Goal: Task Accomplishment & Management: Complete application form

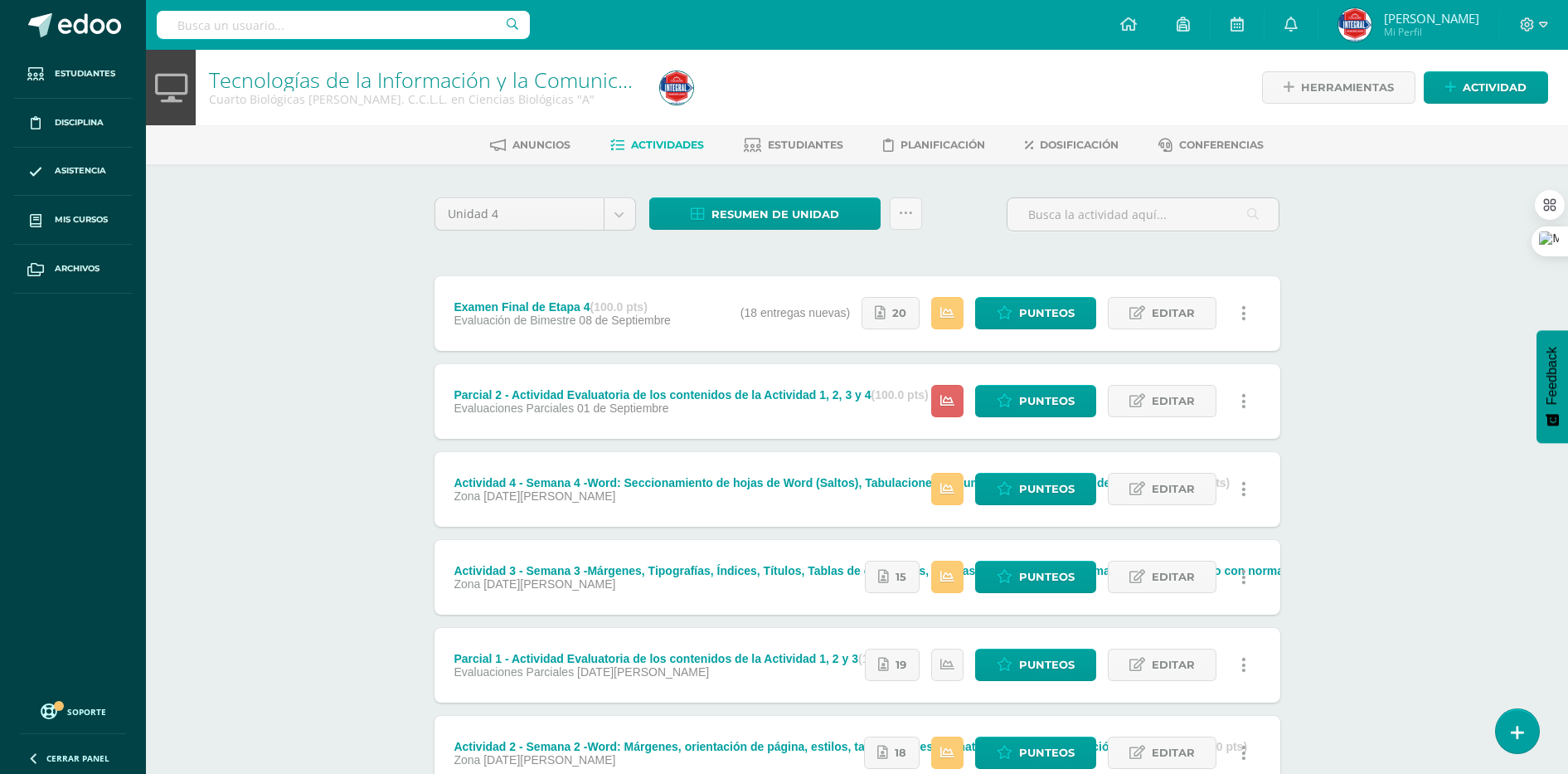
click at [686, 773] on html "La tarea Examen Final de Etapa 4 fue editada exitosamente. Estudiantes Discipli…" at bounding box center [784, 494] width 1568 height 988
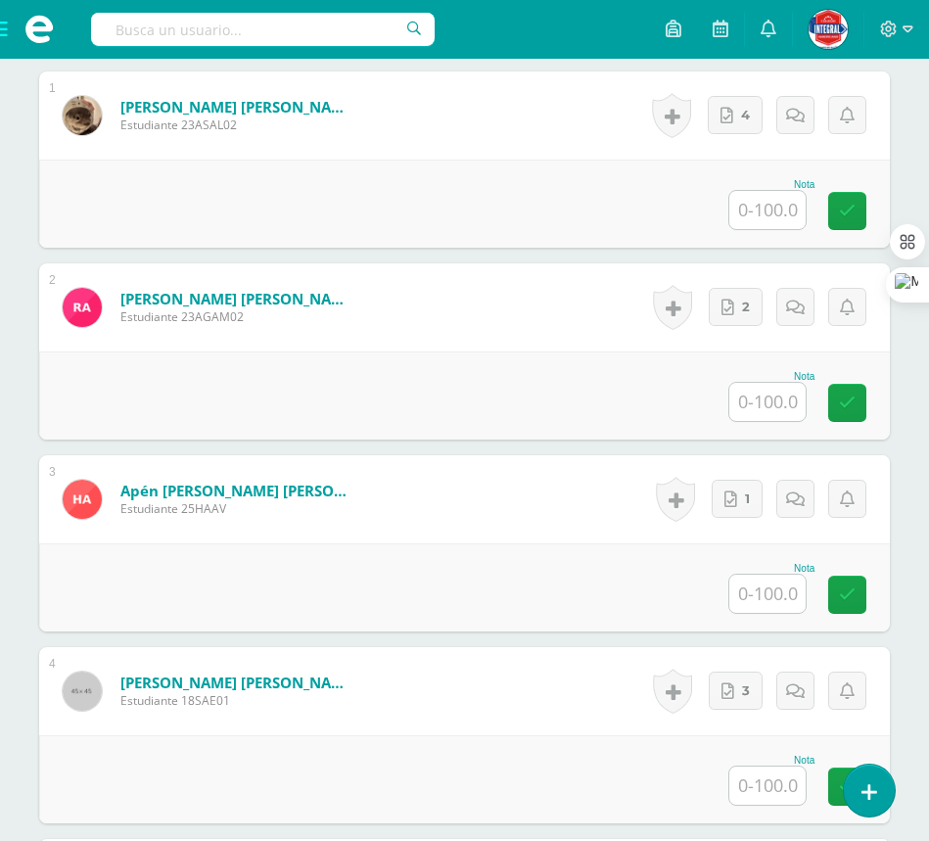
scroll to position [817, 0]
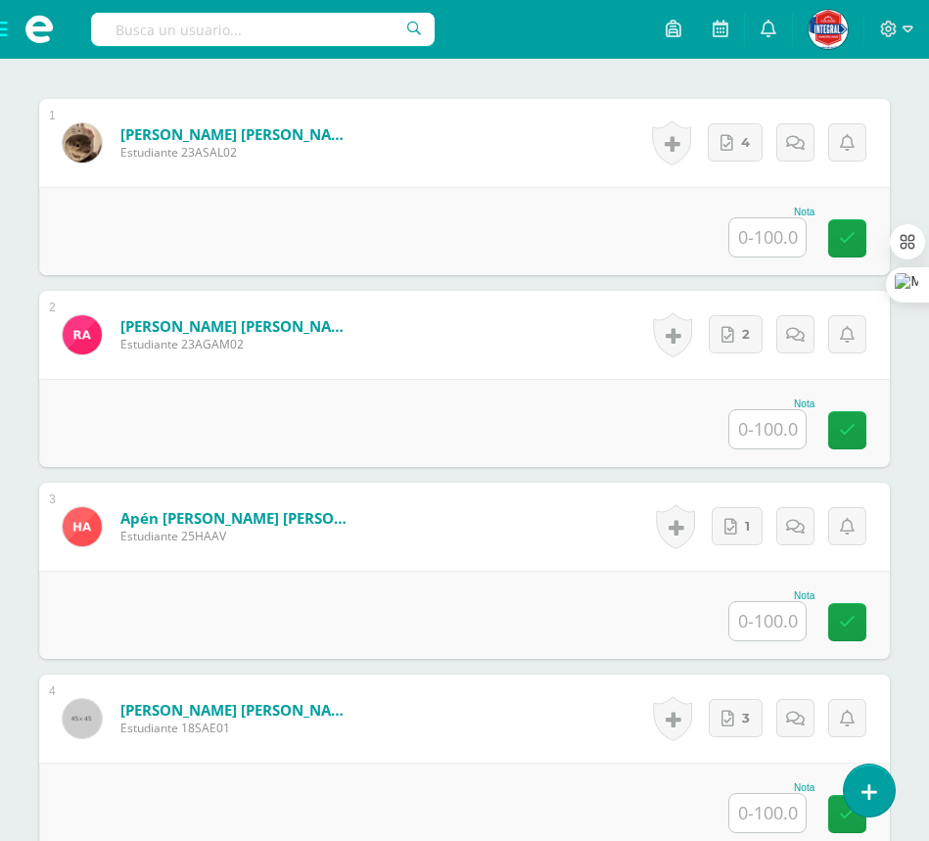
click at [762, 235] on input "text" at bounding box center [768, 237] width 76 height 38
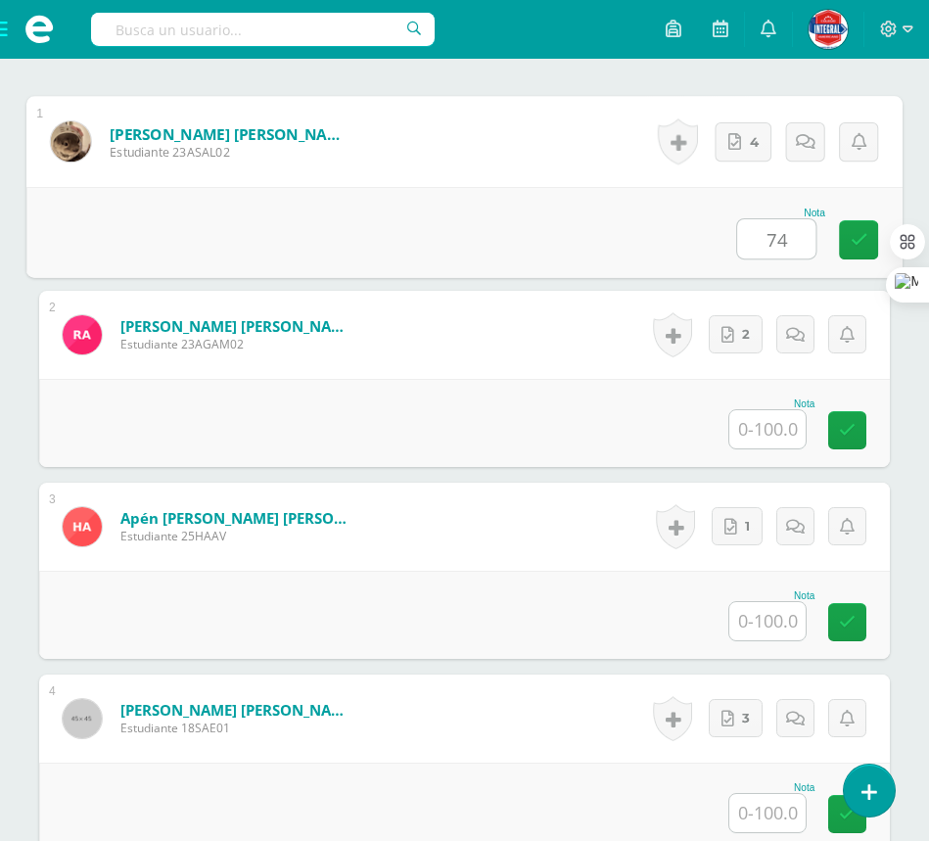
type input "74"
click at [766, 437] on input "text" at bounding box center [768, 429] width 76 height 38
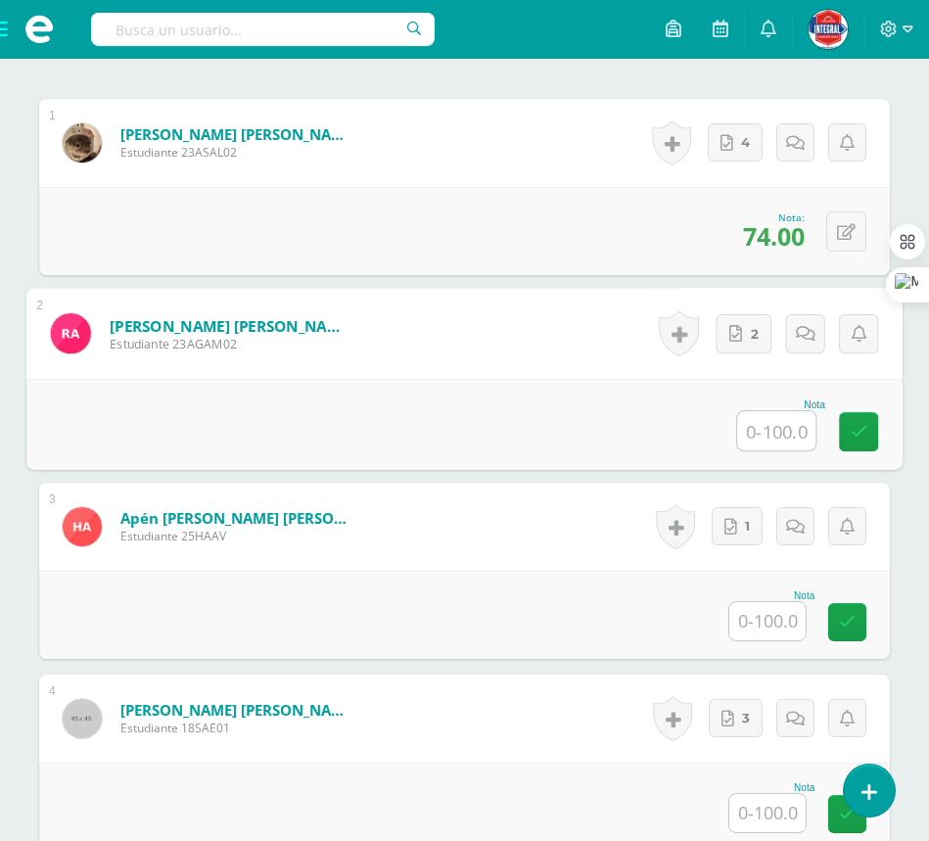
click at [760, 423] on input "text" at bounding box center [776, 430] width 78 height 39
type input "44"
click at [372, 528] on form "Apén [PERSON_NAME] [PERSON_NAME] Estudiante 25HAAV Nota 0 [GEOGRAPHIC_DATA] N/A" at bounding box center [464, 527] width 851 height 88
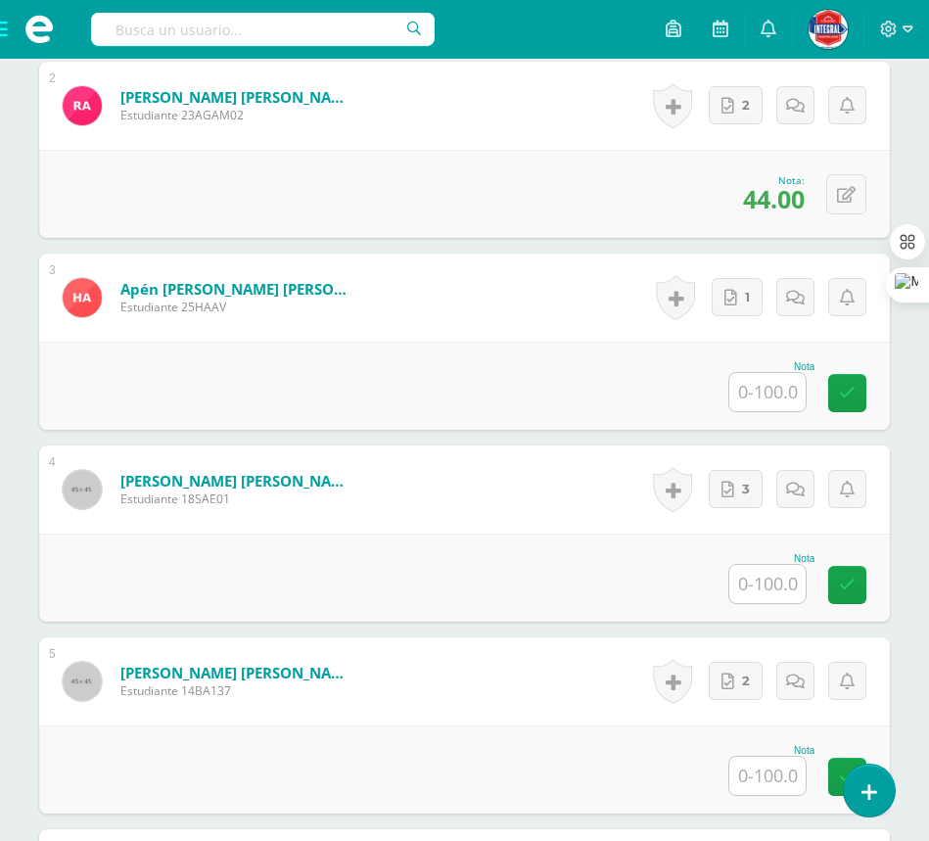
scroll to position [1062, 0]
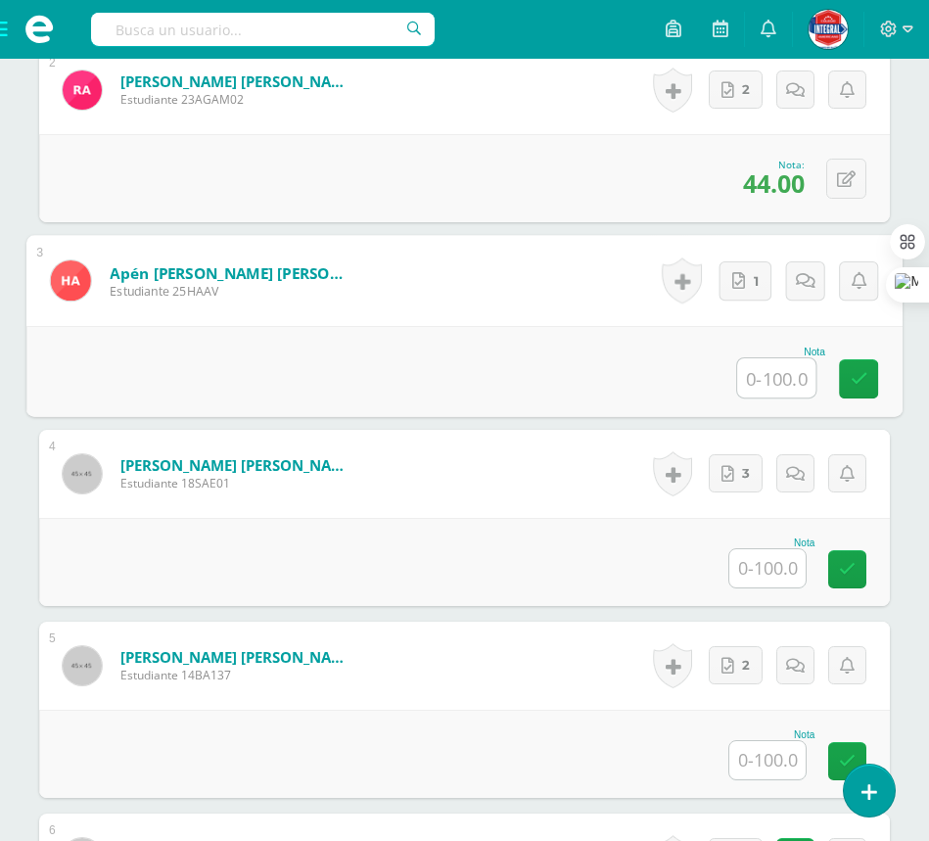
click at [775, 370] on input "text" at bounding box center [776, 377] width 78 height 39
type input "68"
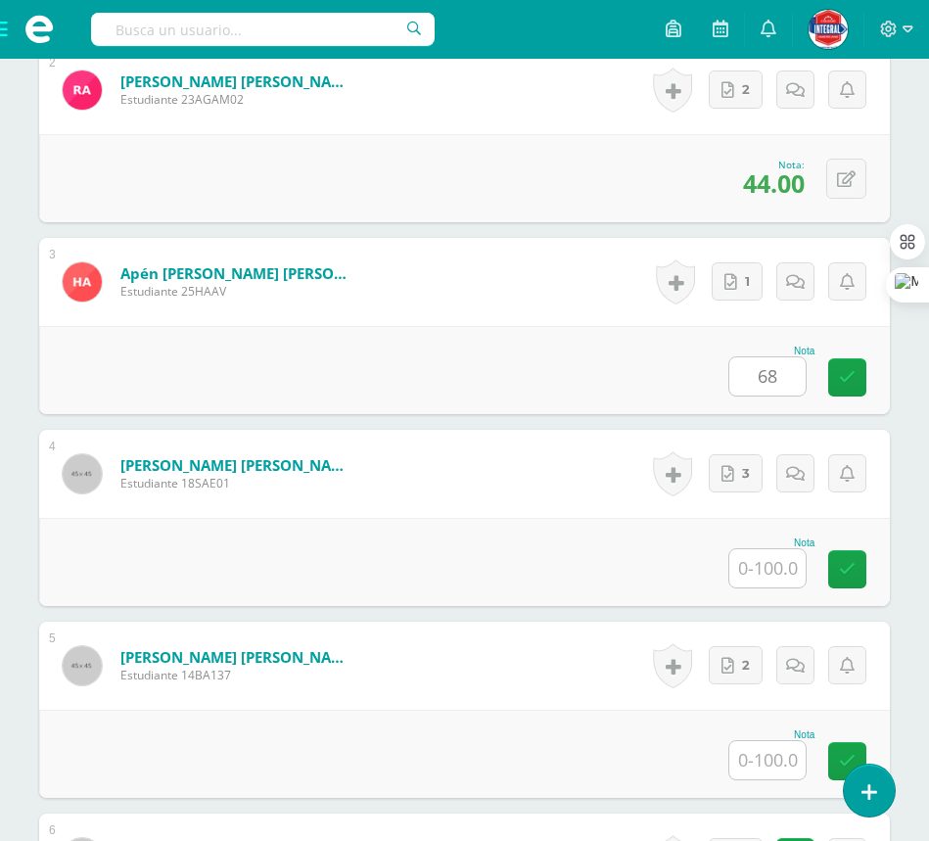
click at [497, 464] on form "[PERSON_NAME] [PERSON_NAME] Estudiante 18SAE01 Nota 0 [GEOGRAPHIC_DATA] N/A" at bounding box center [464, 474] width 851 height 88
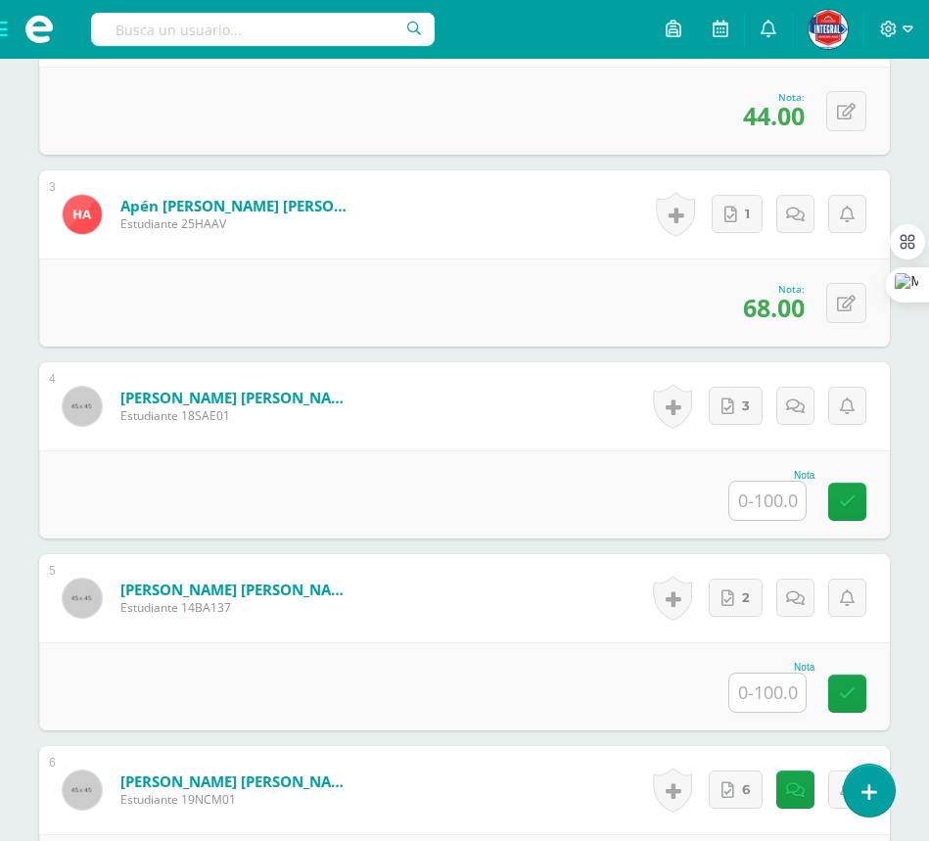
scroll to position [1184, 0]
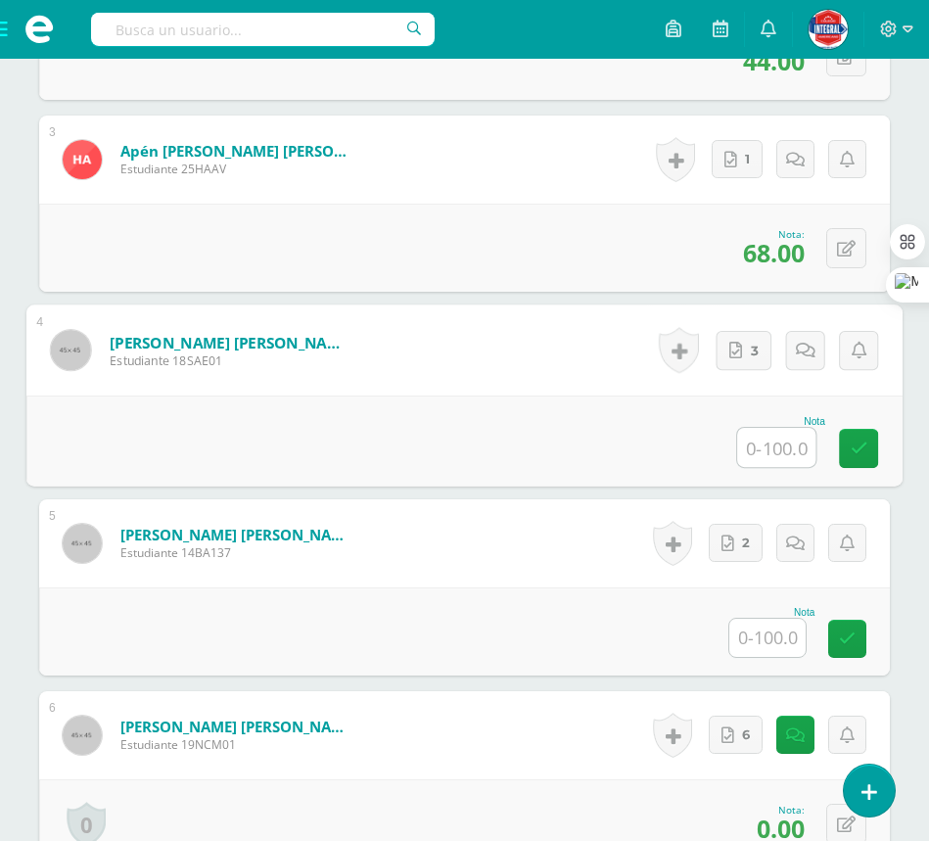
click at [785, 450] on input "text" at bounding box center [776, 447] width 78 height 39
type input "91"
click at [468, 449] on div "Nota 91" at bounding box center [464, 441] width 876 height 91
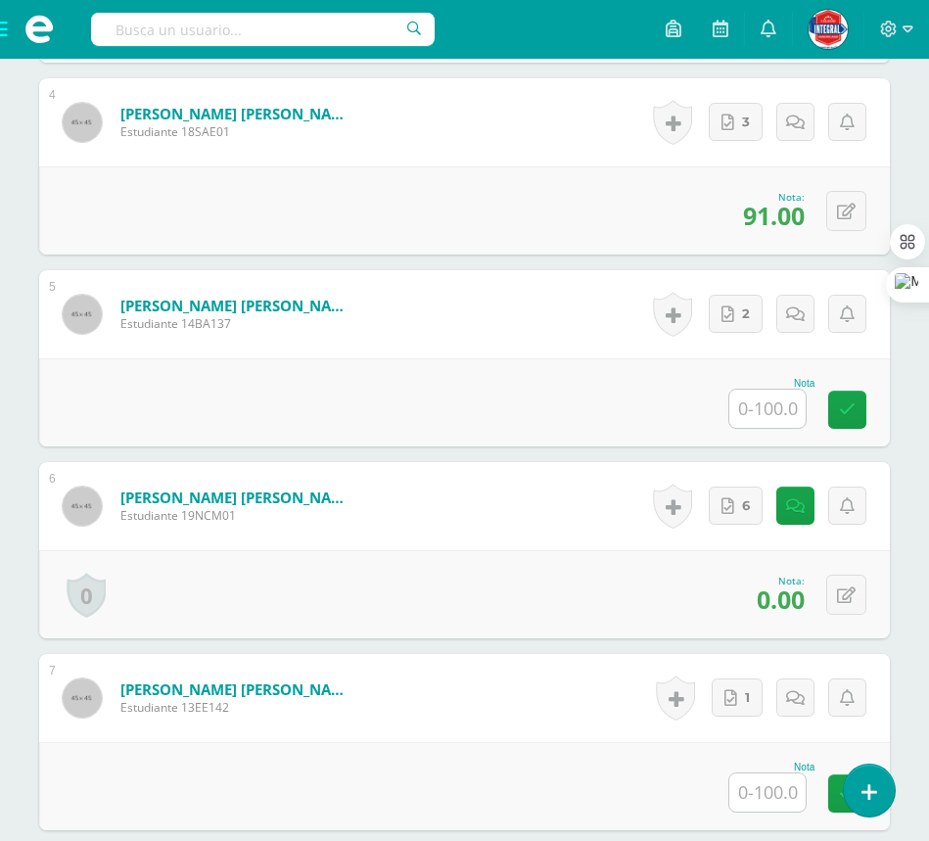
scroll to position [1429, 0]
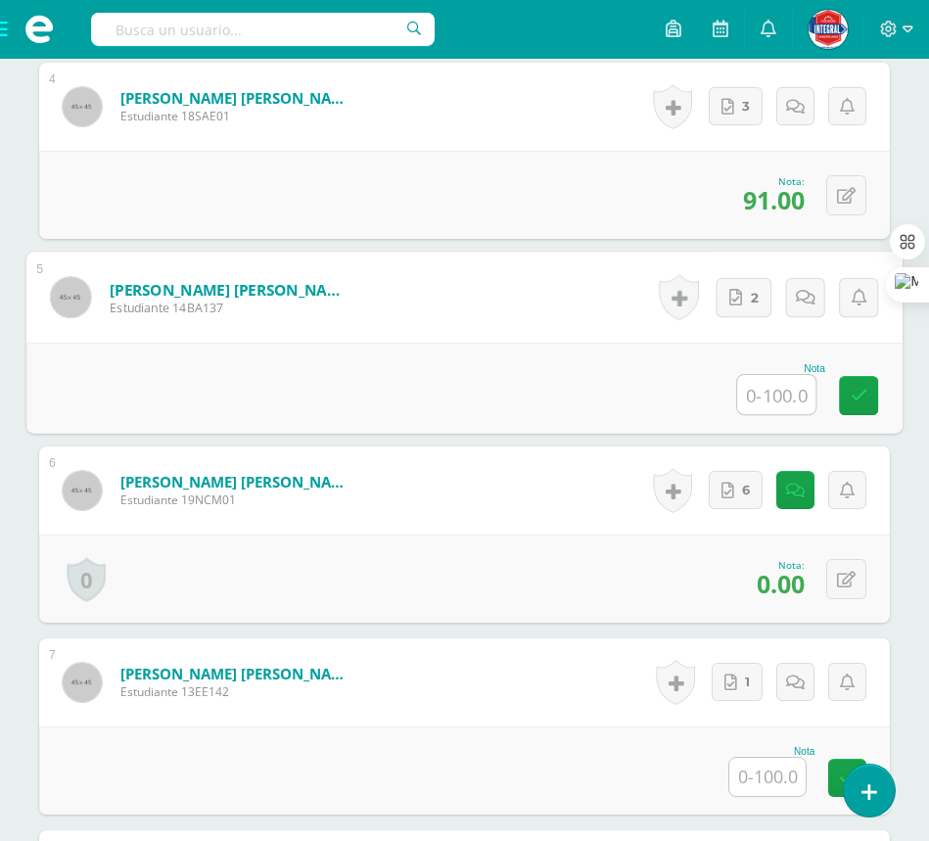
click at [770, 400] on input "text" at bounding box center [776, 394] width 78 height 39
type input "100"
click at [591, 396] on div "Nota 100" at bounding box center [464, 388] width 876 height 91
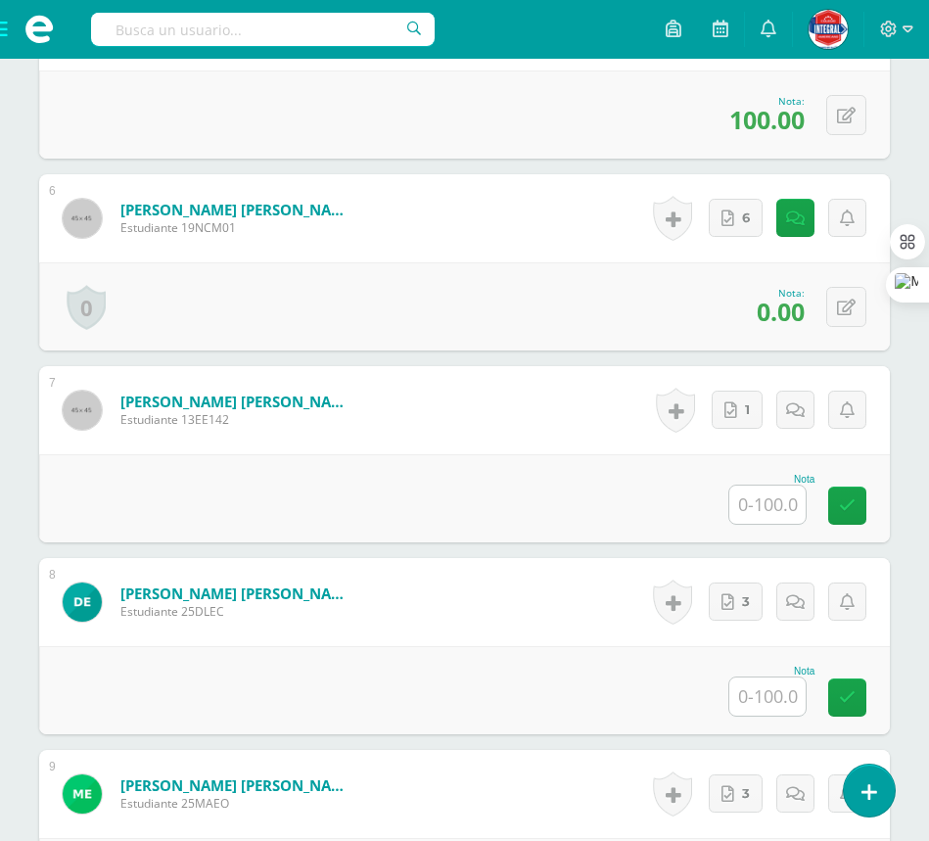
scroll to position [1674, 0]
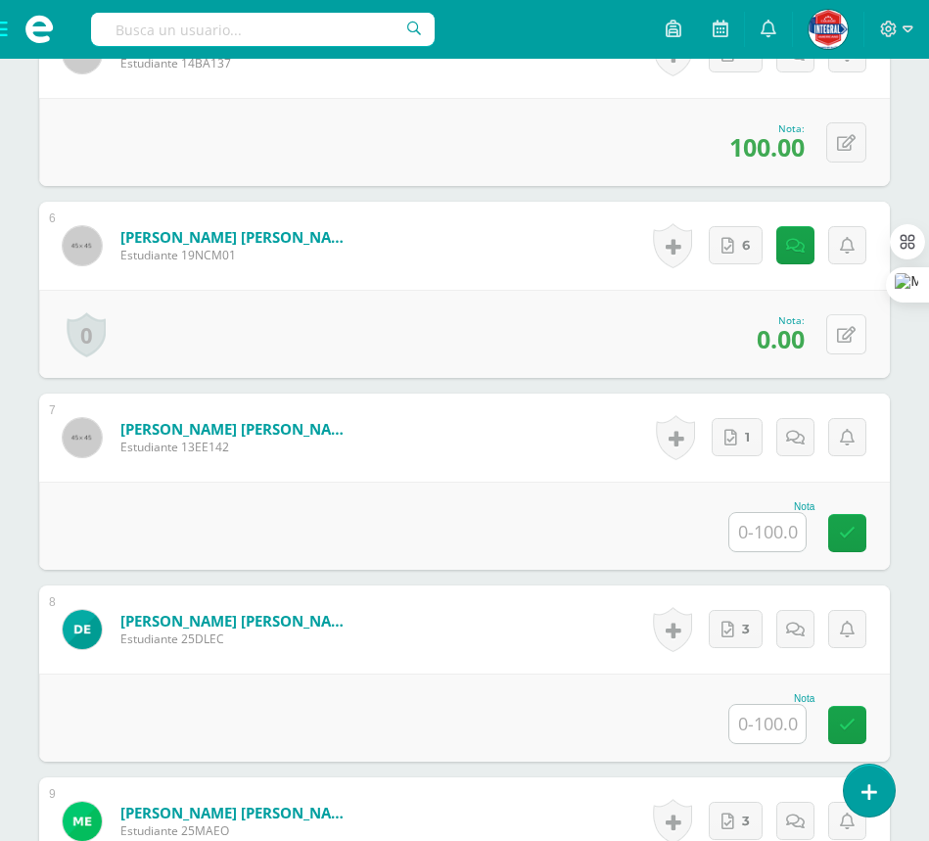
click at [853, 339] on icon at bounding box center [846, 335] width 19 height 17
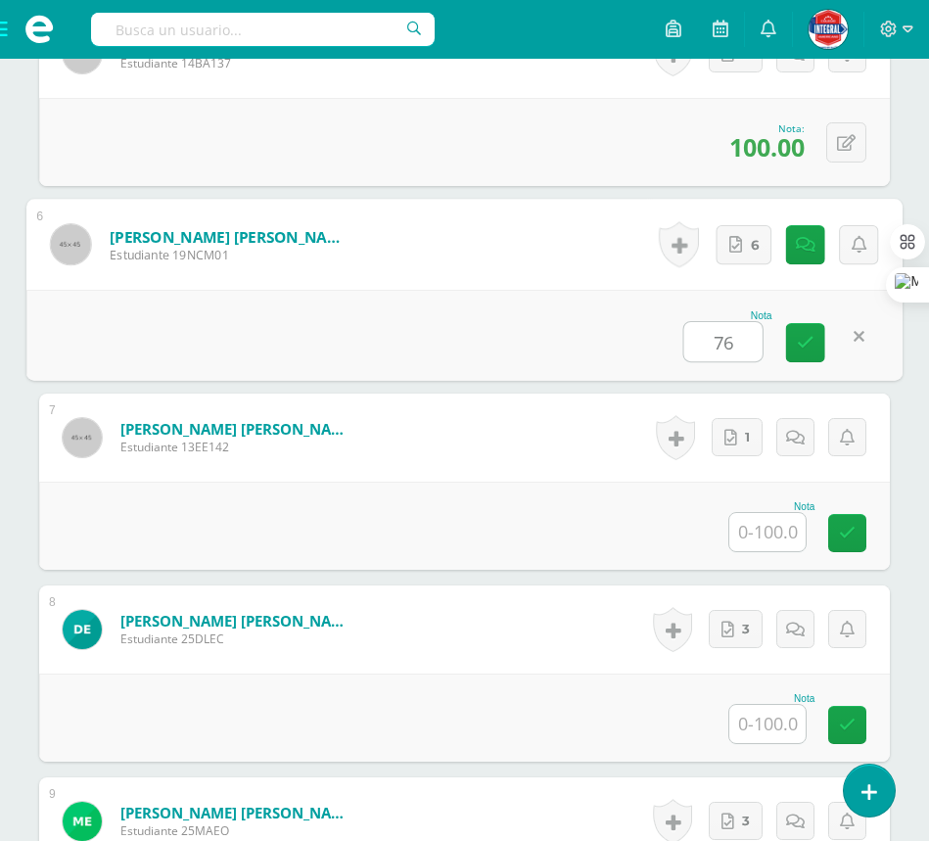
type input "76"
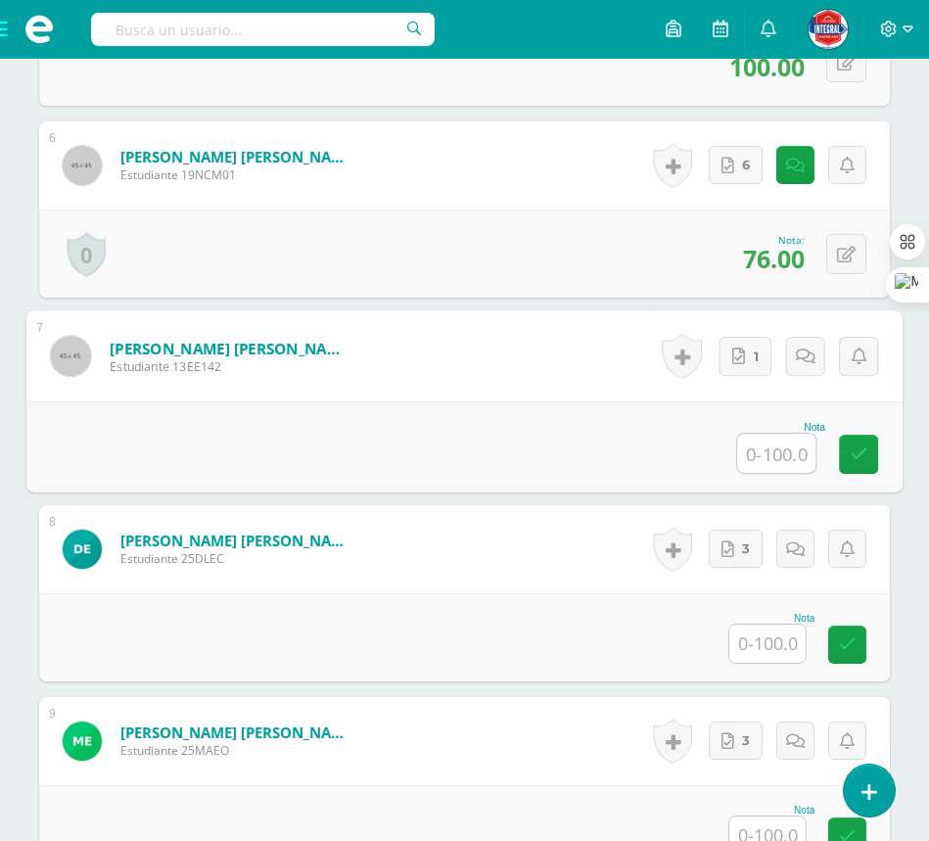
scroll to position [1918, 0]
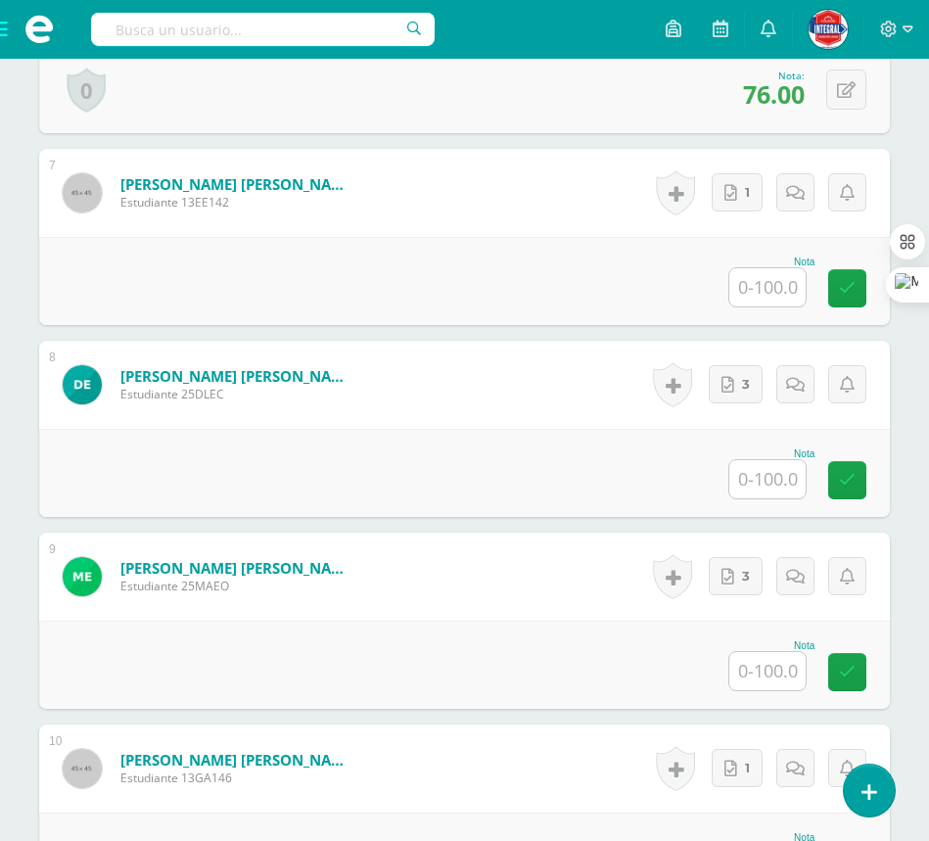
click at [766, 285] on input "text" at bounding box center [768, 287] width 76 height 38
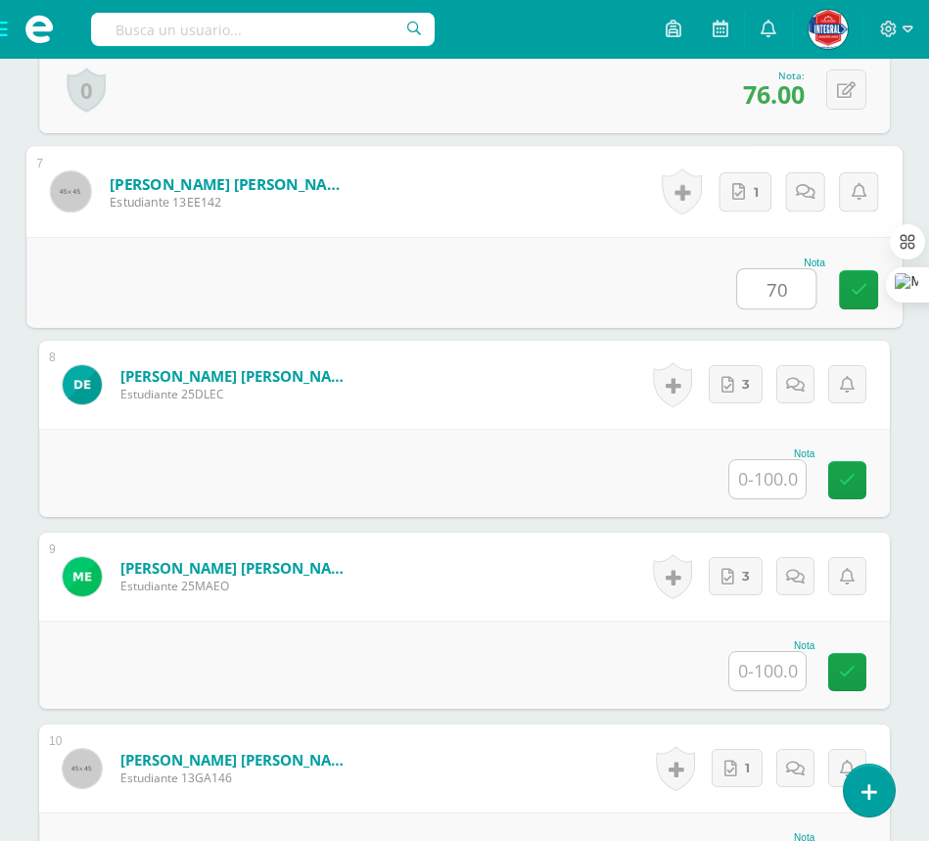
type input "70"
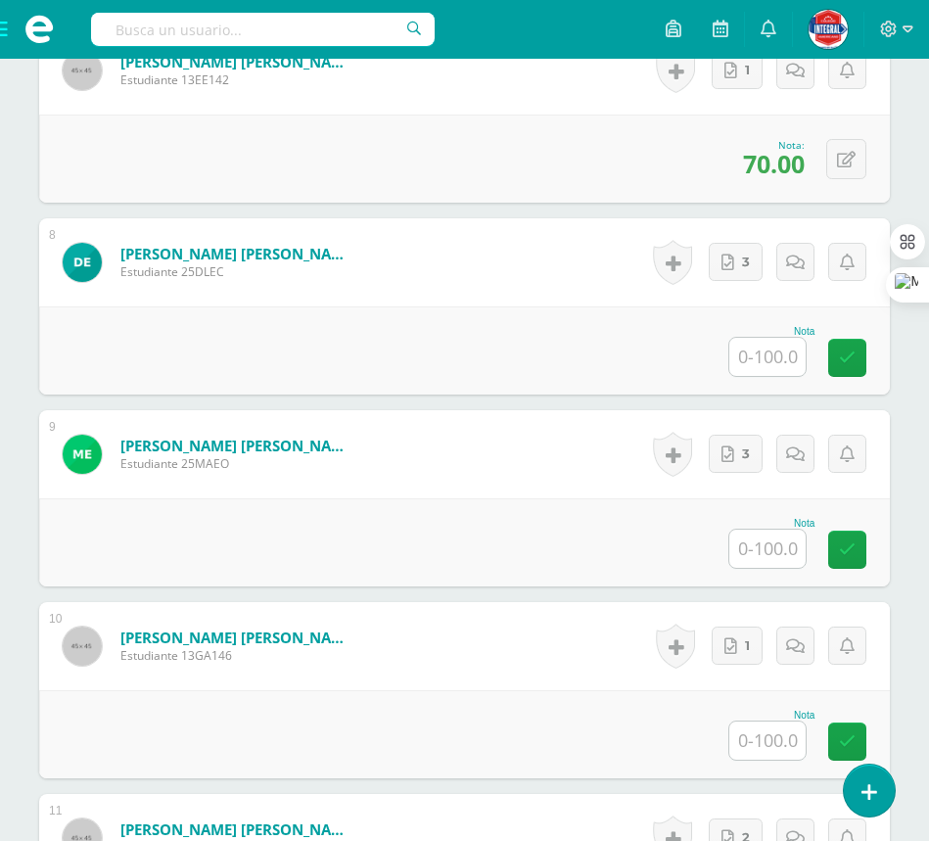
scroll to position [2163, 0]
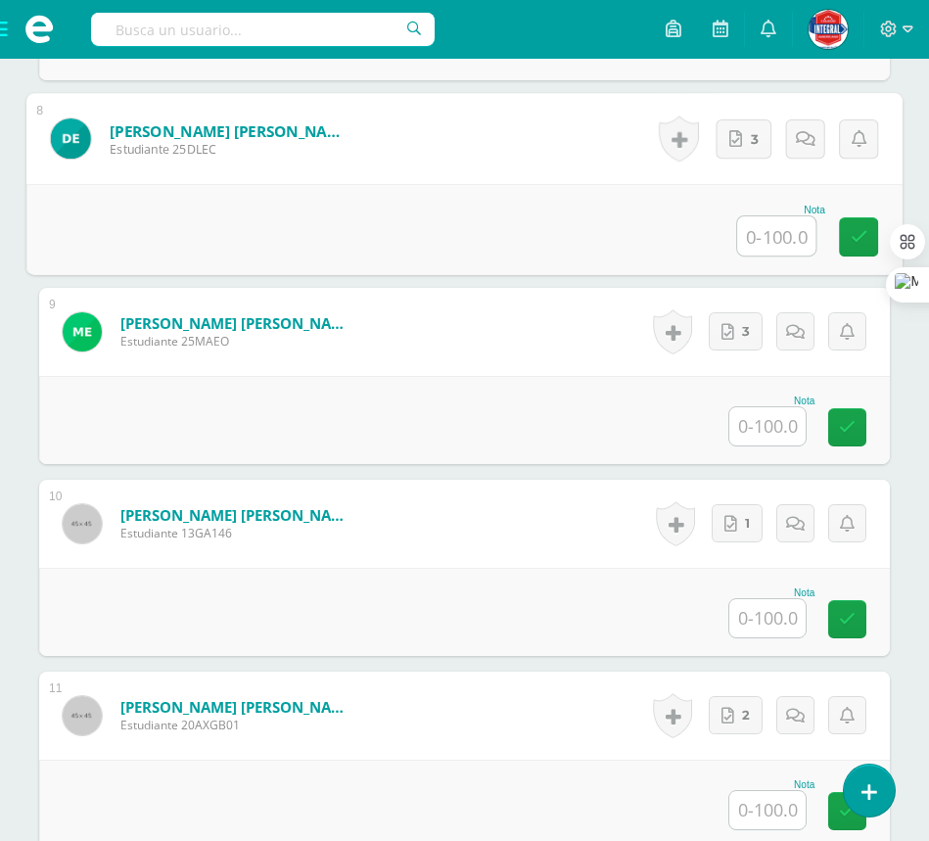
click at [775, 243] on input "text" at bounding box center [776, 235] width 78 height 39
type input "91"
click at [474, 383] on div "Nota" at bounding box center [464, 420] width 851 height 88
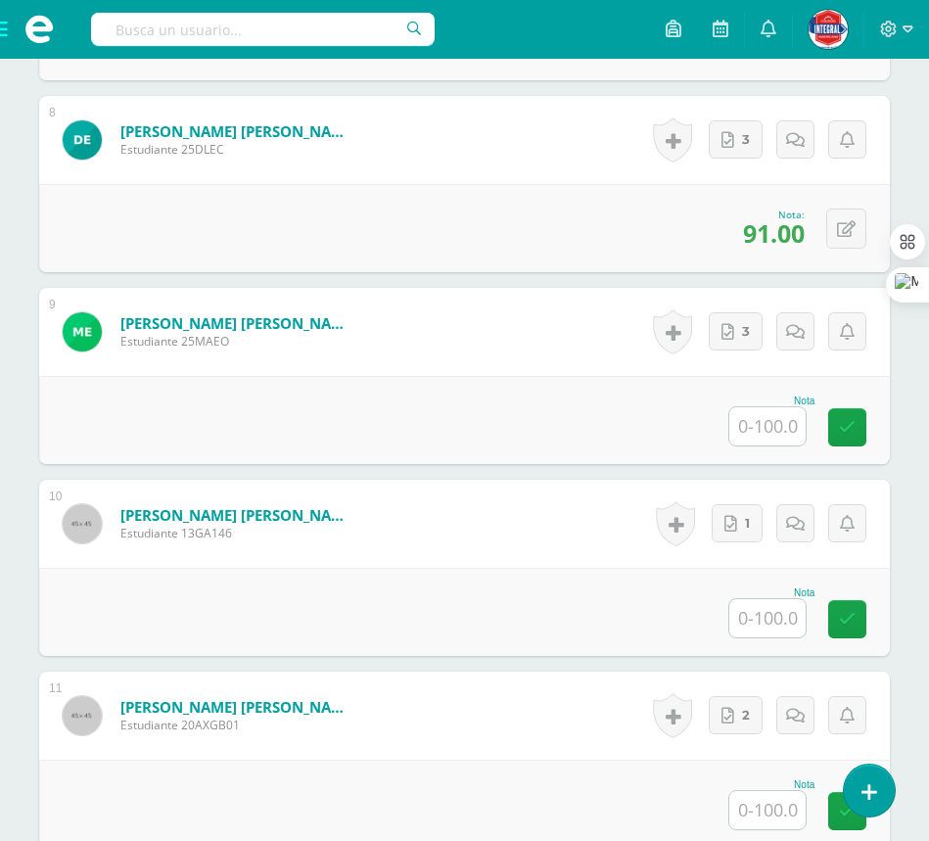
click at [755, 432] on input "text" at bounding box center [768, 426] width 76 height 38
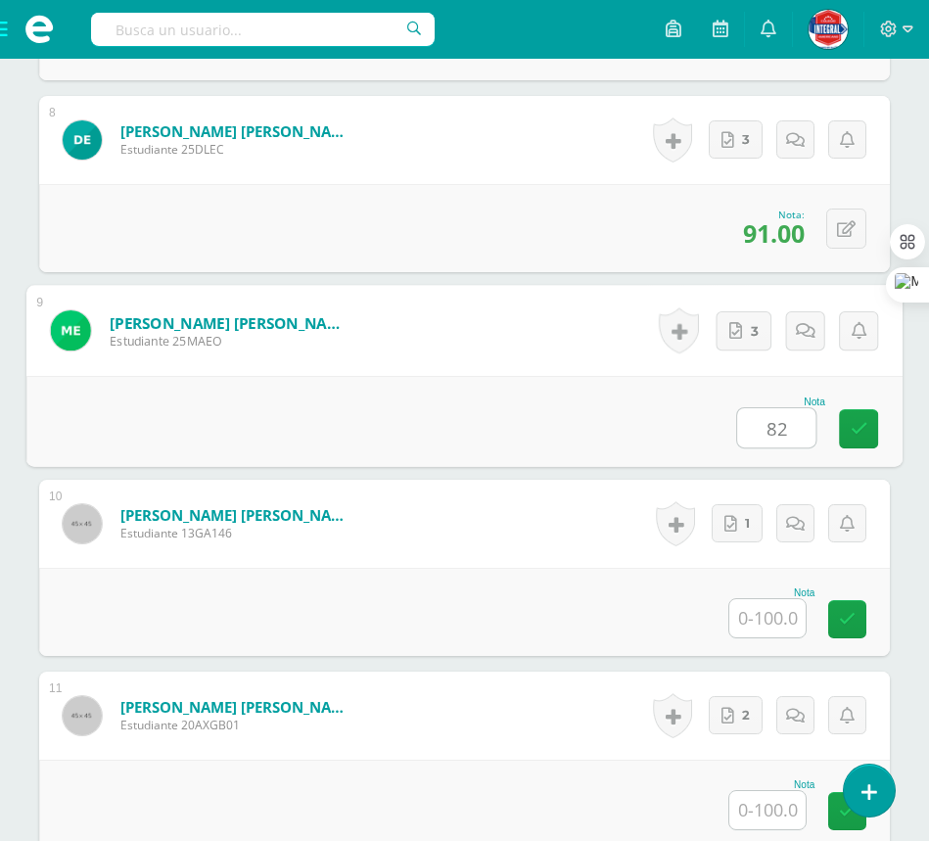
type input "82"
click at [501, 428] on div "Nota 82" at bounding box center [464, 421] width 876 height 91
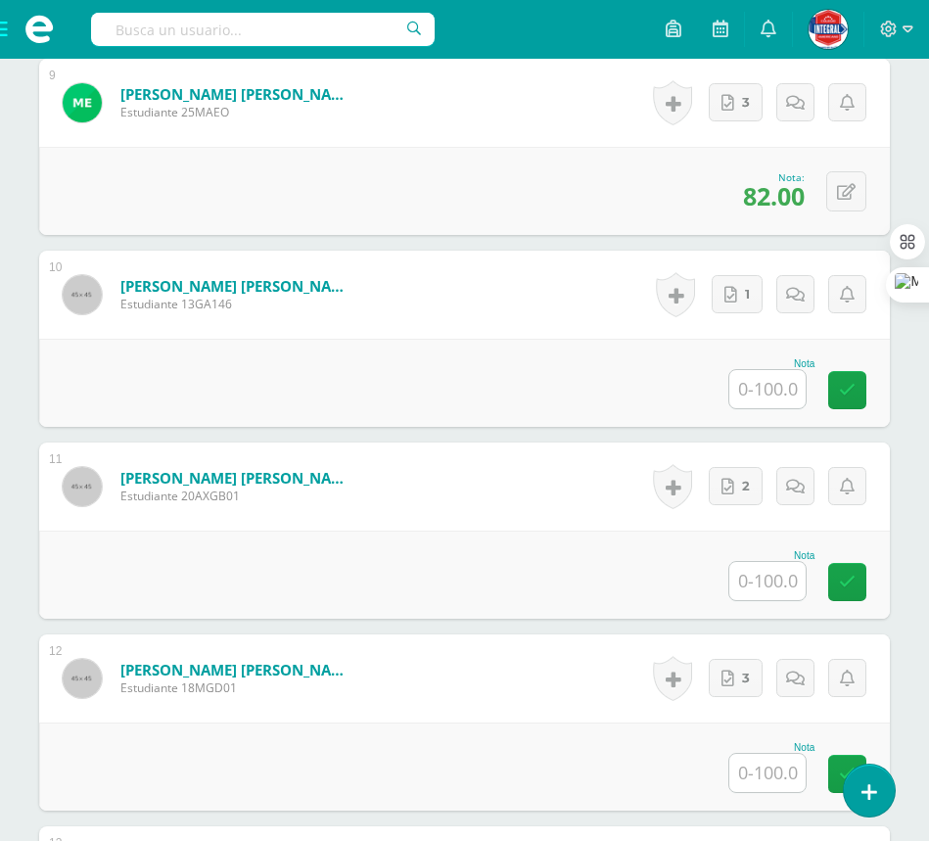
scroll to position [2408, 0]
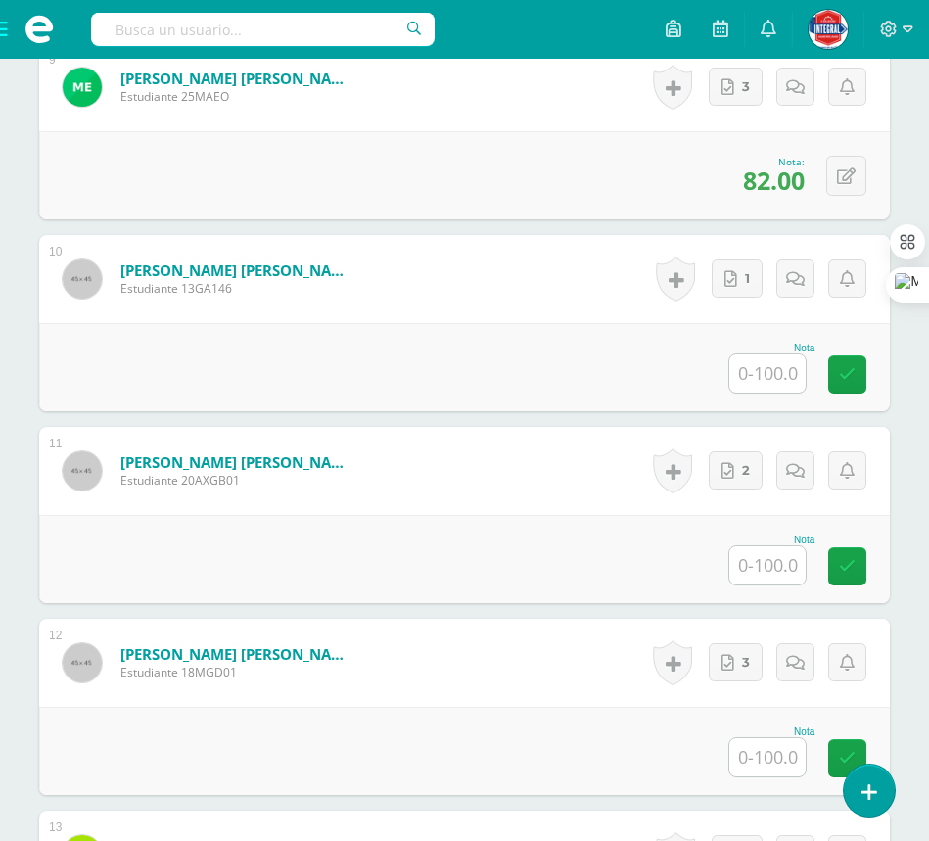
click at [761, 383] on input "text" at bounding box center [768, 373] width 76 height 38
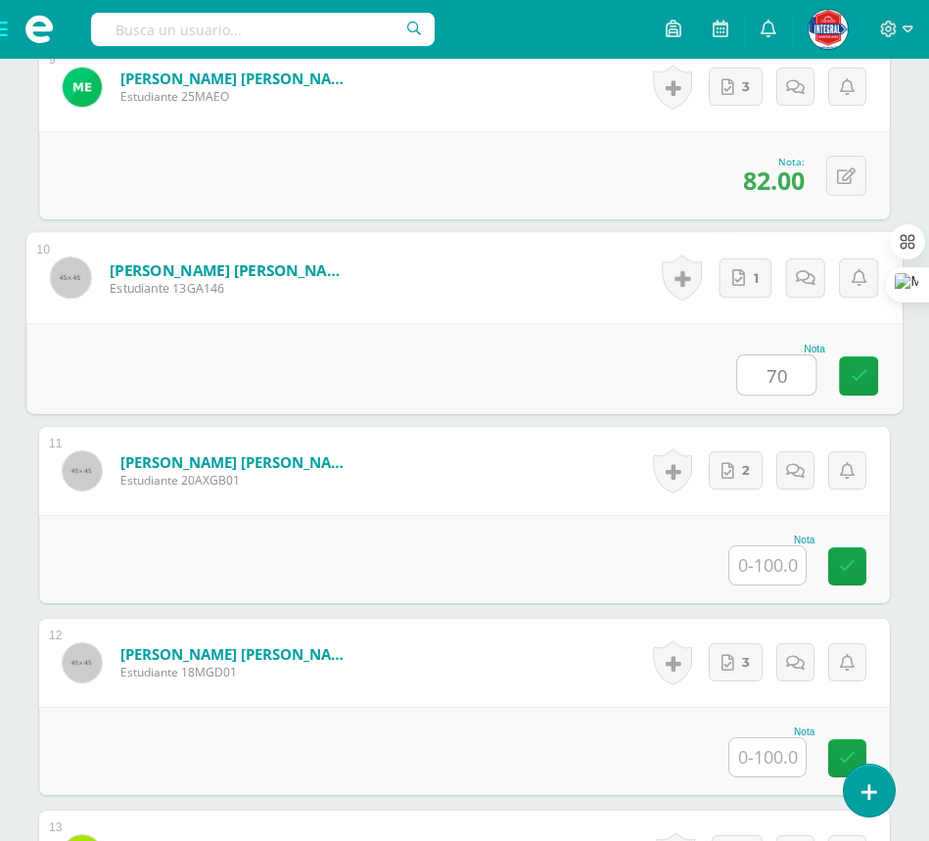
type input "70"
click at [611, 490] on form "[PERSON_NAME] [PERSON_NAME] Estudiante 20AXGB01 Nota 0 [GEOGRAPHIC_DATA]" at bounding box center [464, 471] width 851 height 88
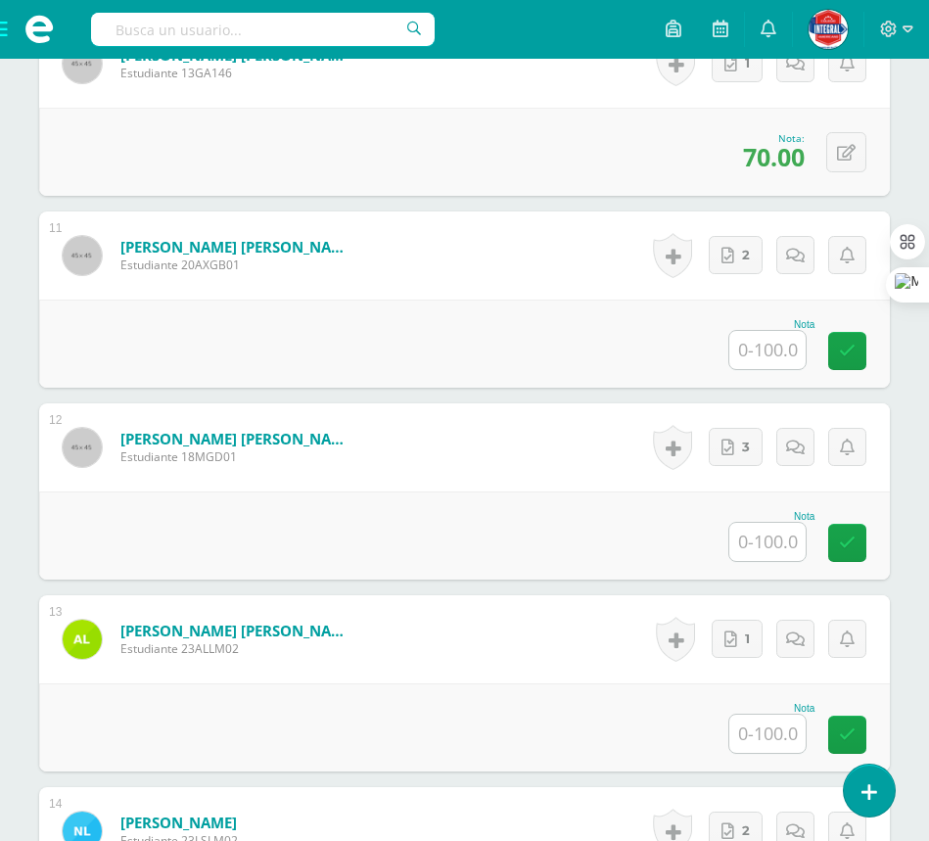
scroll to position [2653, 0]
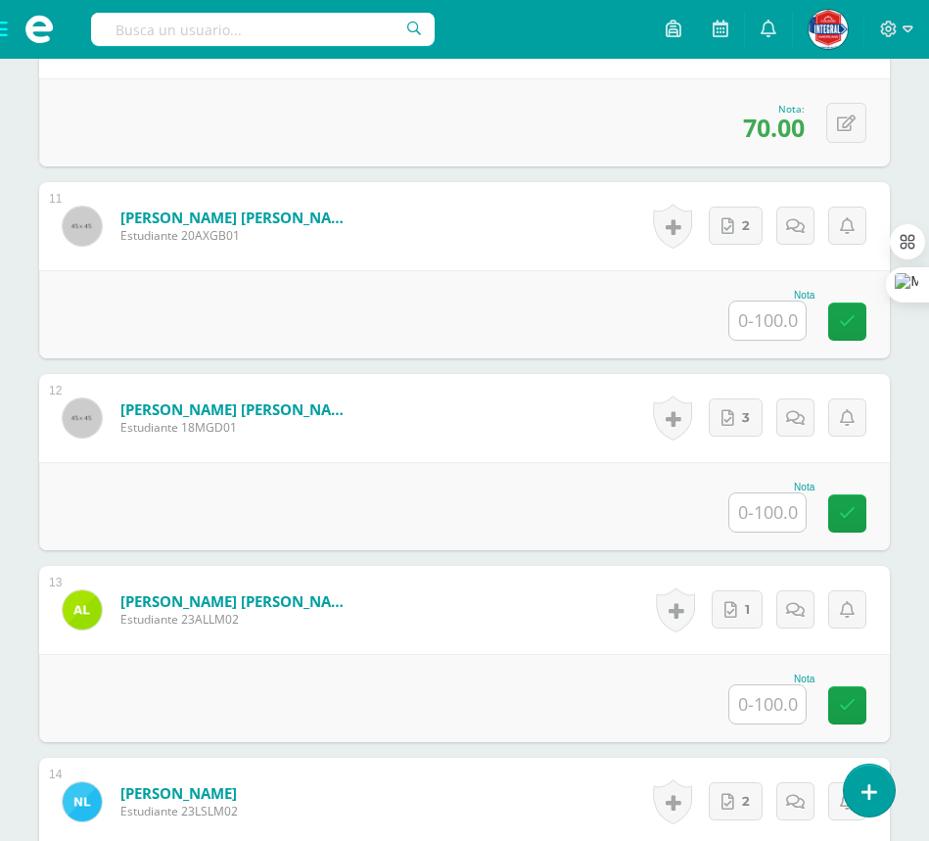
click at [767, 327] on input "text" at bounding box center [768, 321] width 76 height 38
type input "26"
click at [489, 318] on div "Nota 26" at bounding box center [464, 315] width 876 height 91
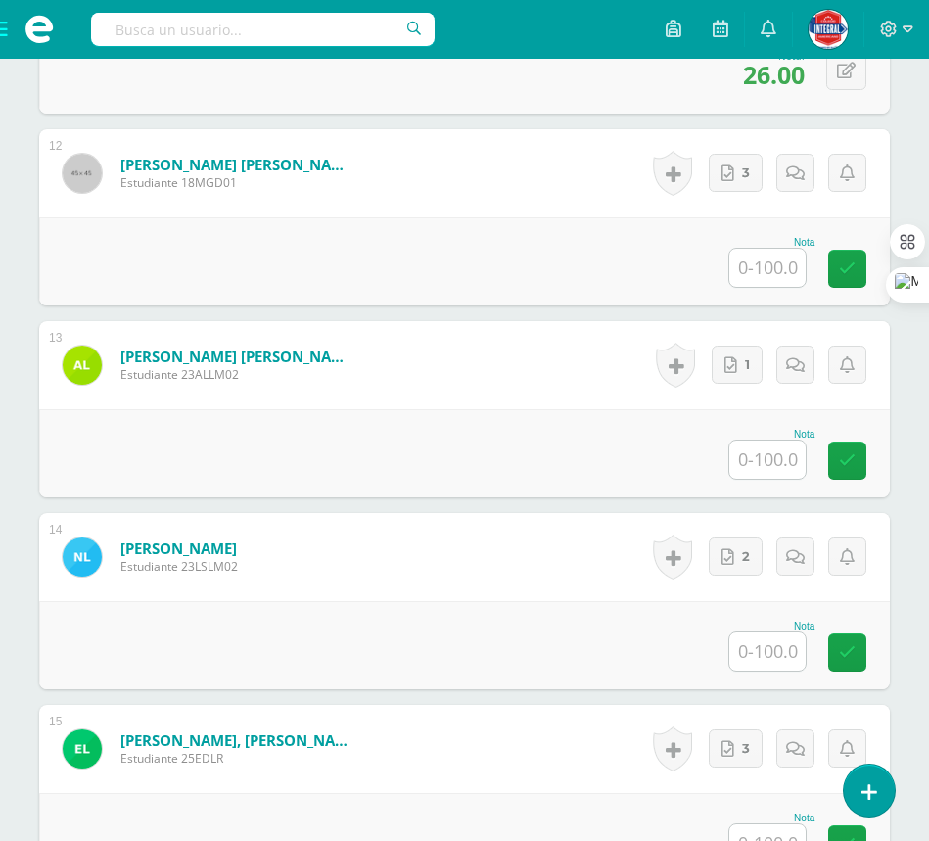
click at [749, 270] on input "text" at bounding box center [768, 268] width 76 height 38
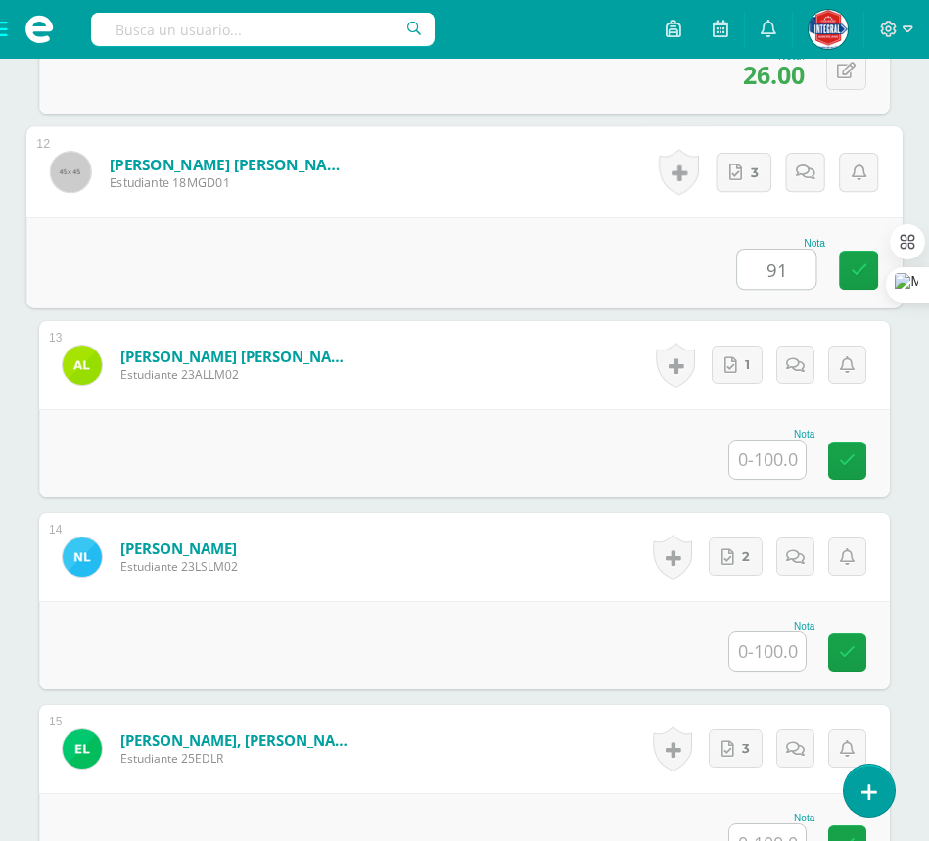
type input "91"
click at [382, 282] on div "Nota 91" at bounding box center [464, 262] width 876 height 91
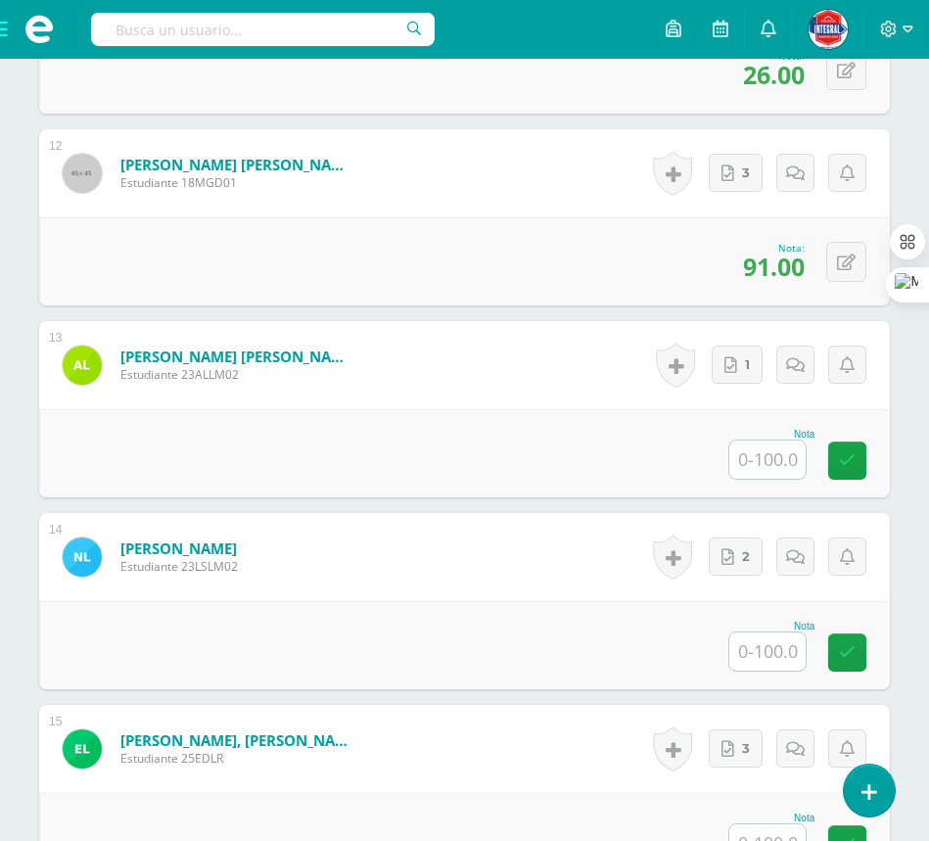
click at [486, 415] on div "Nota" at bounding box center [464, 453] width 851 height 88
click at [744, 449] on input "text" at bounding box center [768, 460] width 76 height 38
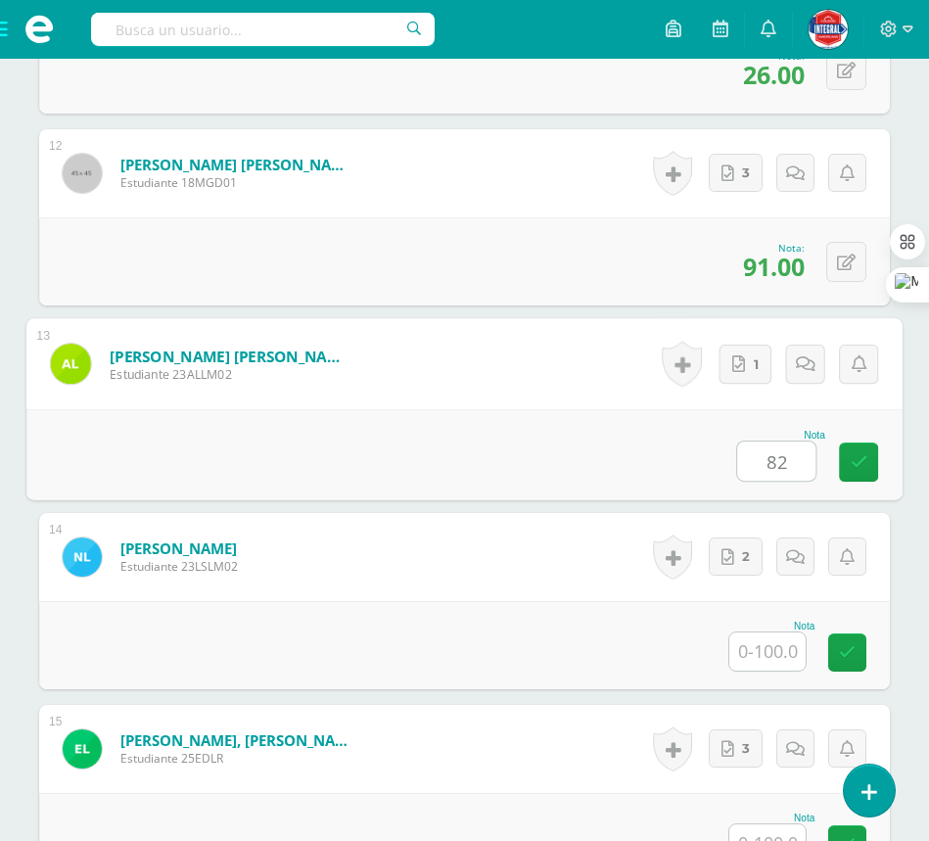
type input "82"
click at [661, 437] on div "Nota 82" at bounding box center [464, 454] width 876 height 91
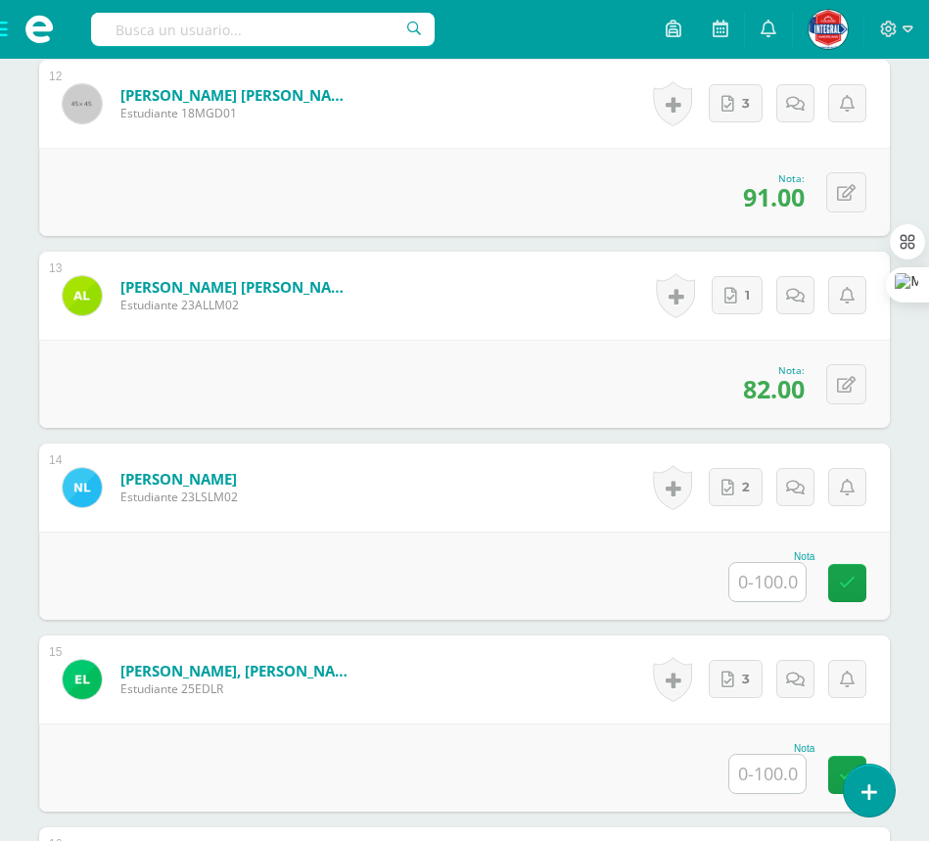
scroll to position [3142, 0]
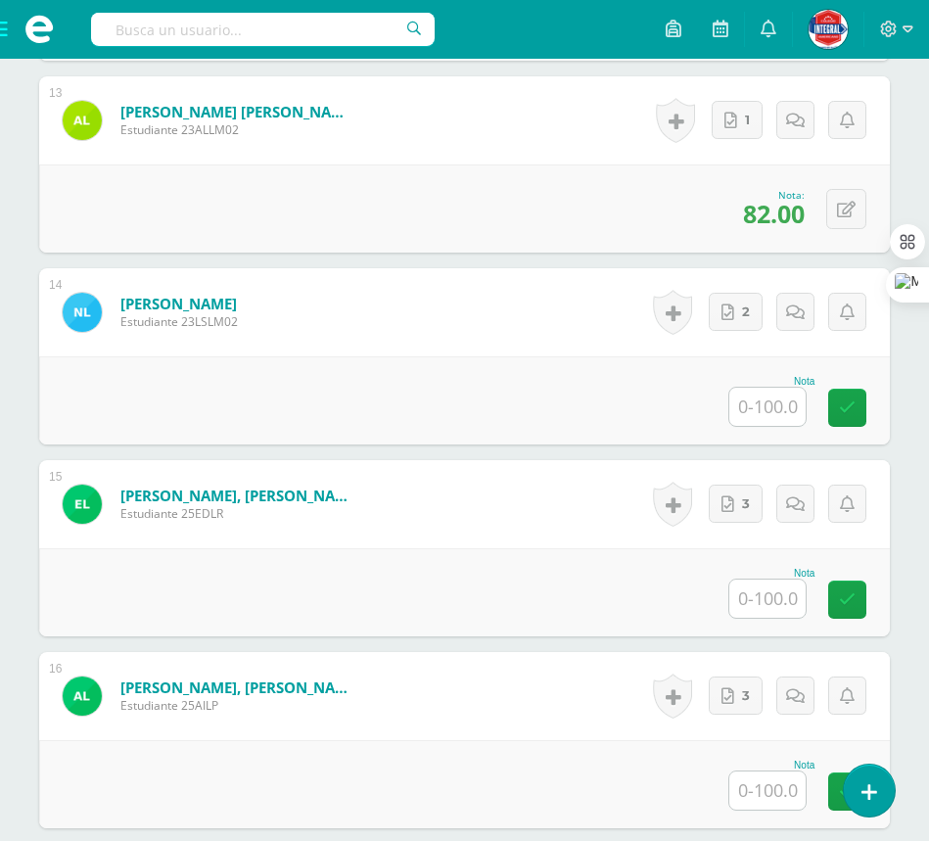
click at [770, 412] on input "text" at bounding box center [768, 407] width 76 height 38
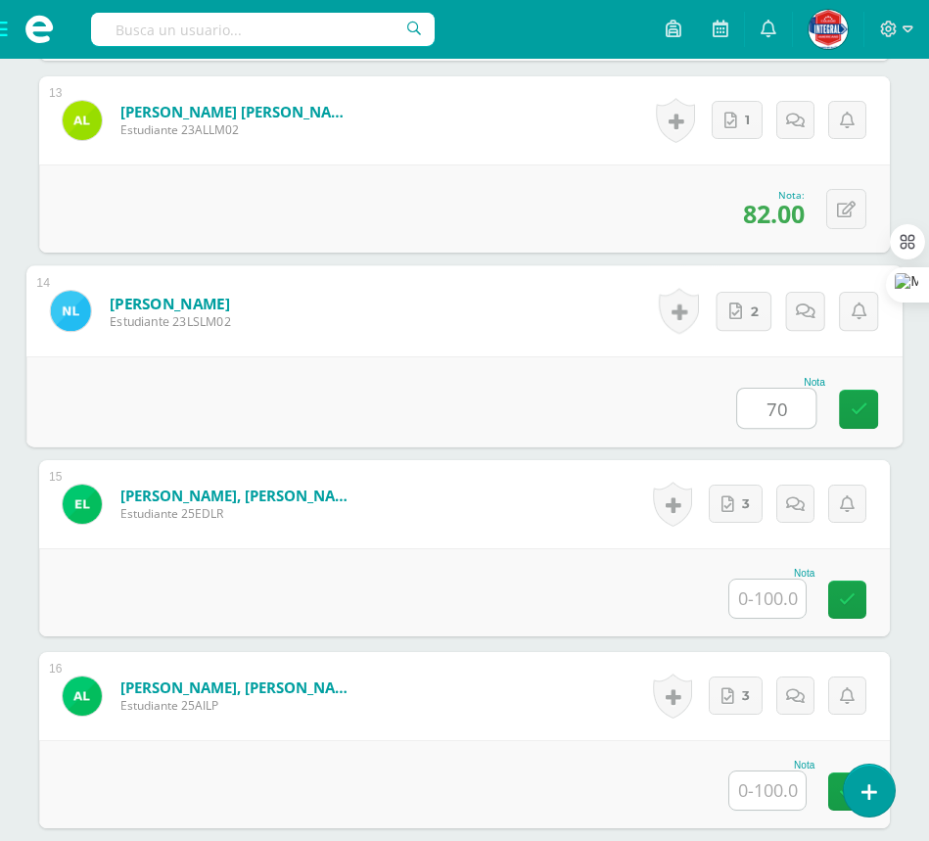
type input "70"
click at [536, 398] on div "Nota 70" at bounding box center [464, 401] width 876 height 91
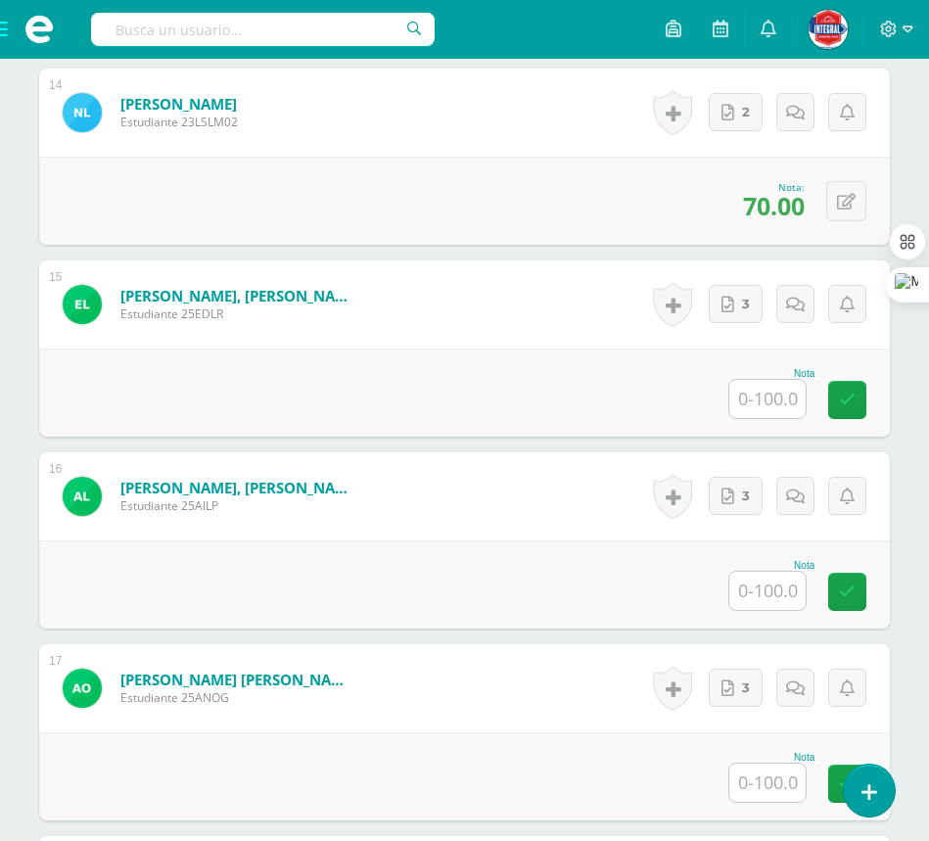
scroll to position [3387, 0]
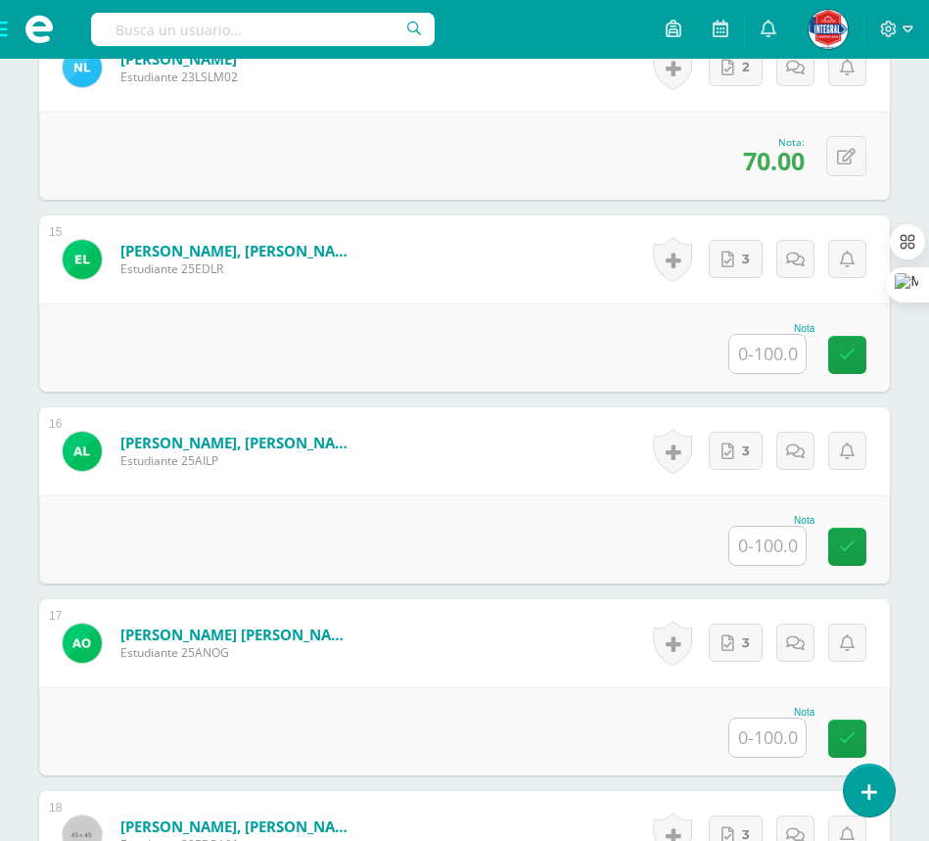
click at [777, 364] on input "text" at bounding box center [768, 354] width 76 height 38
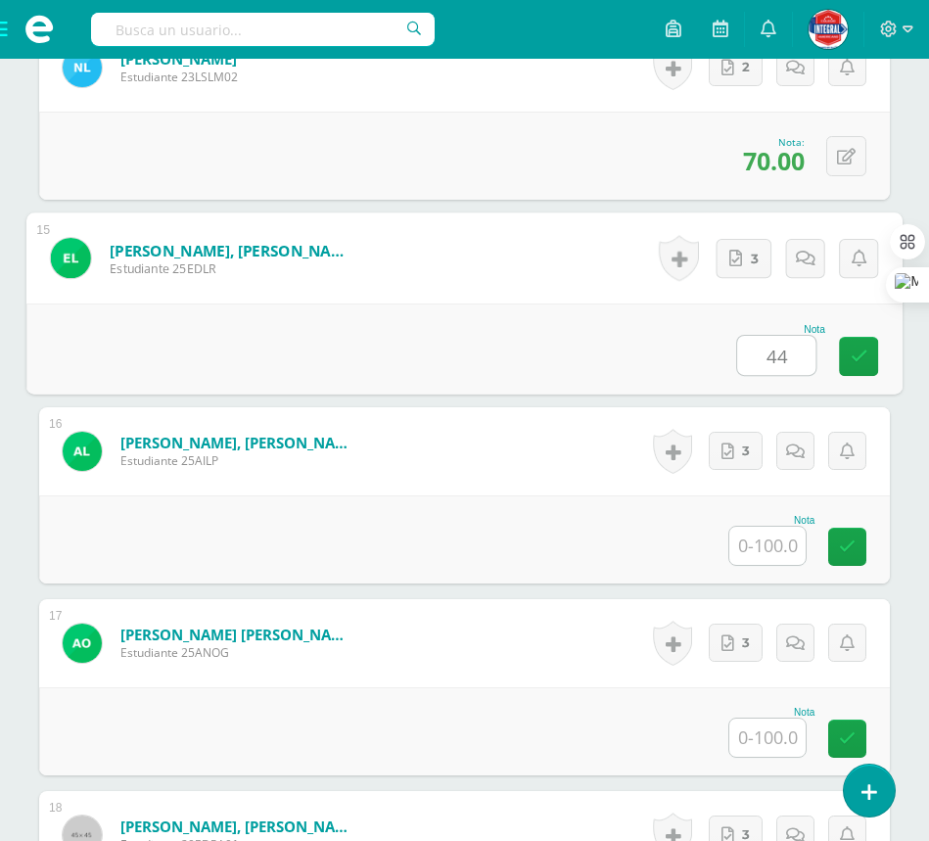
type input "44"
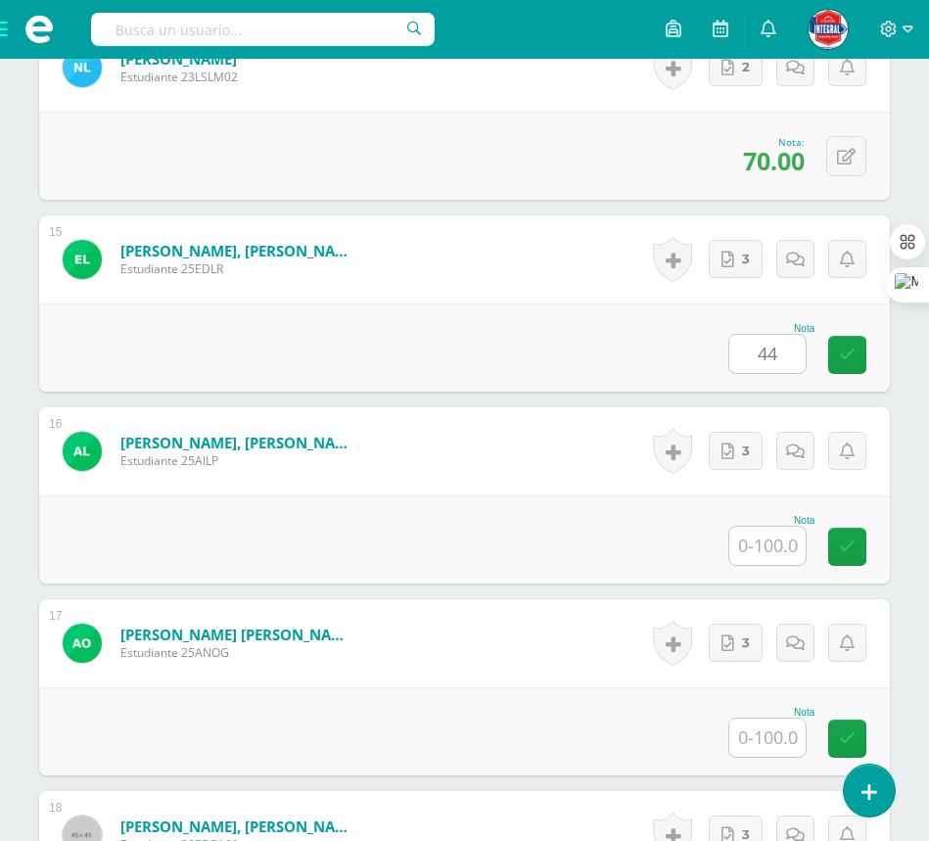
click at [574, 357] on div "Nota 44" at bounding box center [464, 348] width 851 height 88
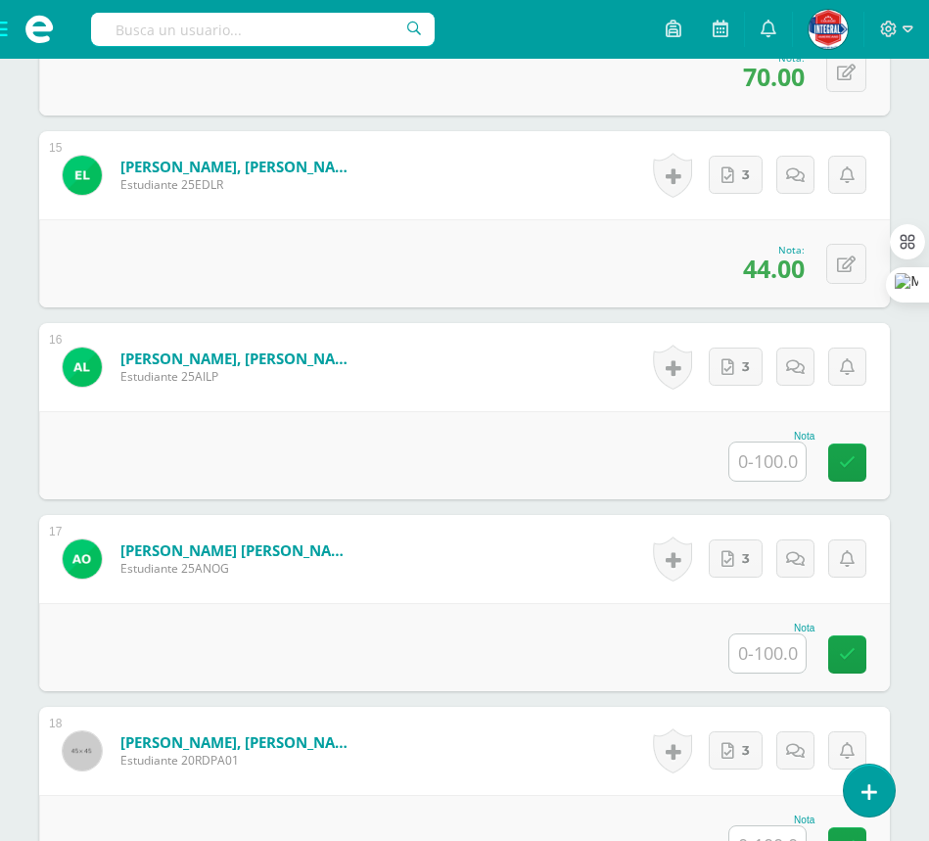
scroll to position [3510, 0]
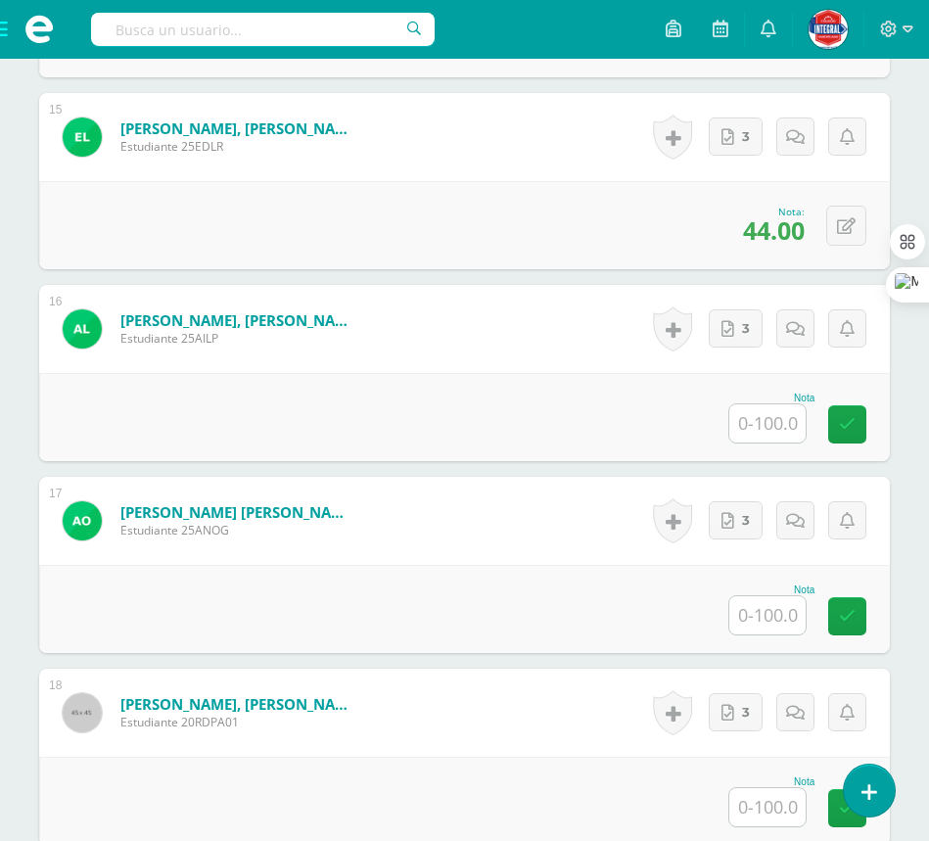
click at [776, 434] on input "text" at bounding box center [768, 423] width 76 height 38
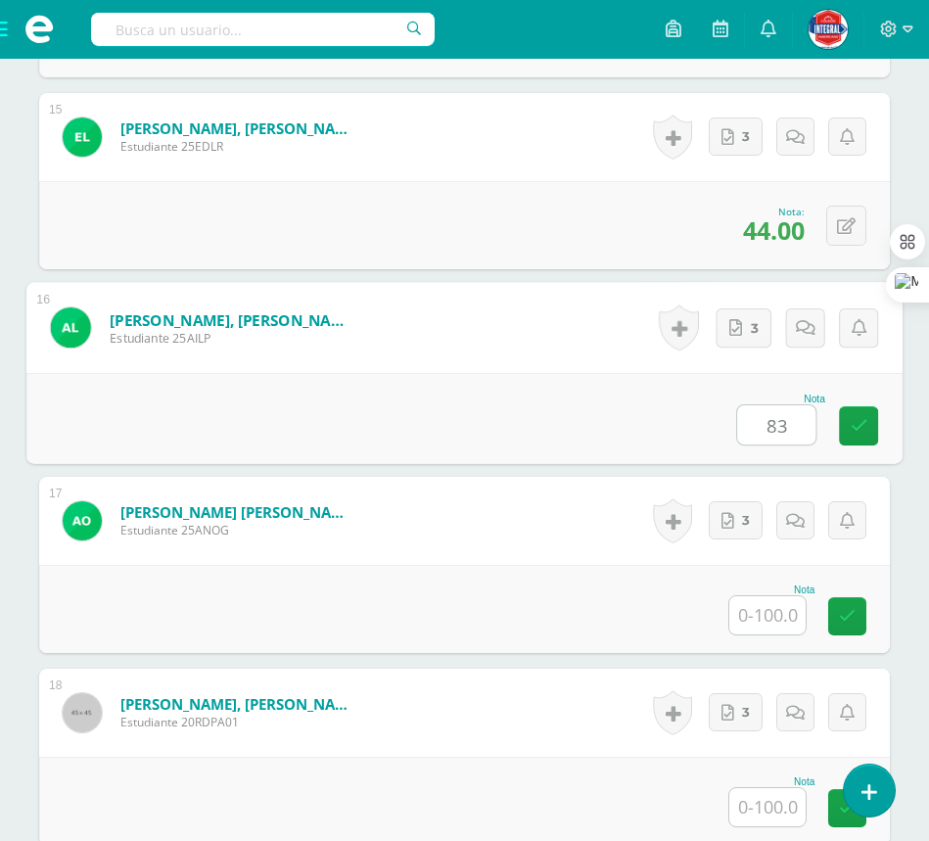
type input "83"
click at [549, 403] on div "Nota 83" at bounding box center [464, 418] width 876 height 91
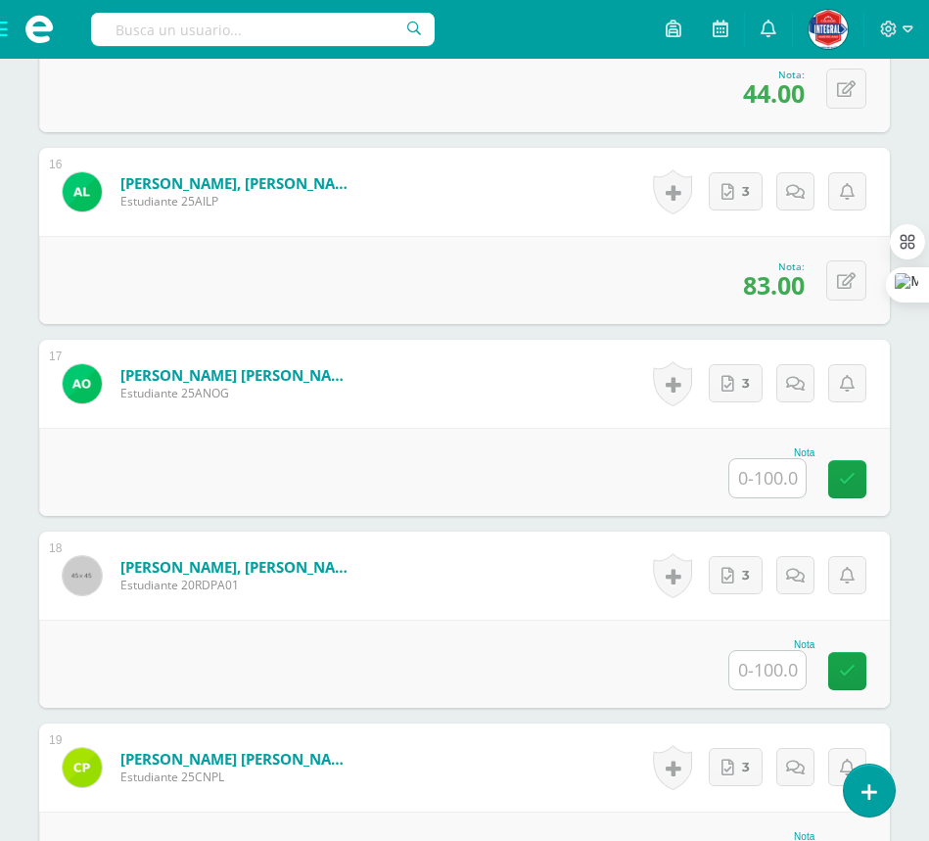
scroll to position [3755, 0]
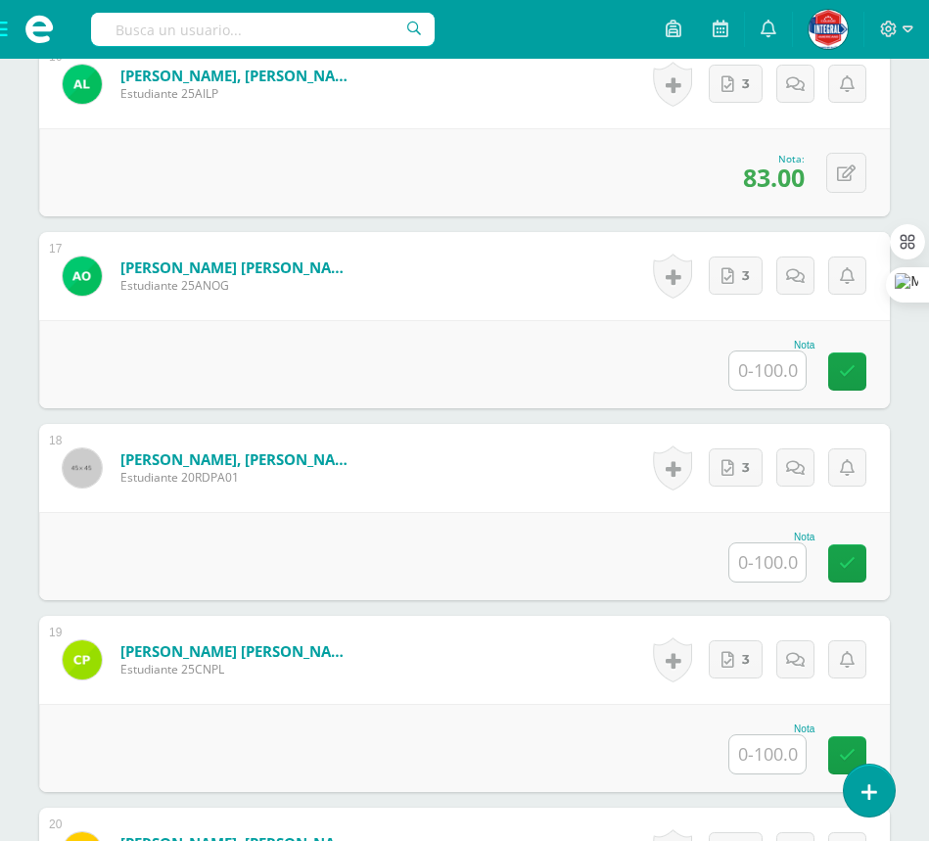
click at [758, 373] on input "text" at bounding box center [768, 371] width 76 height 38
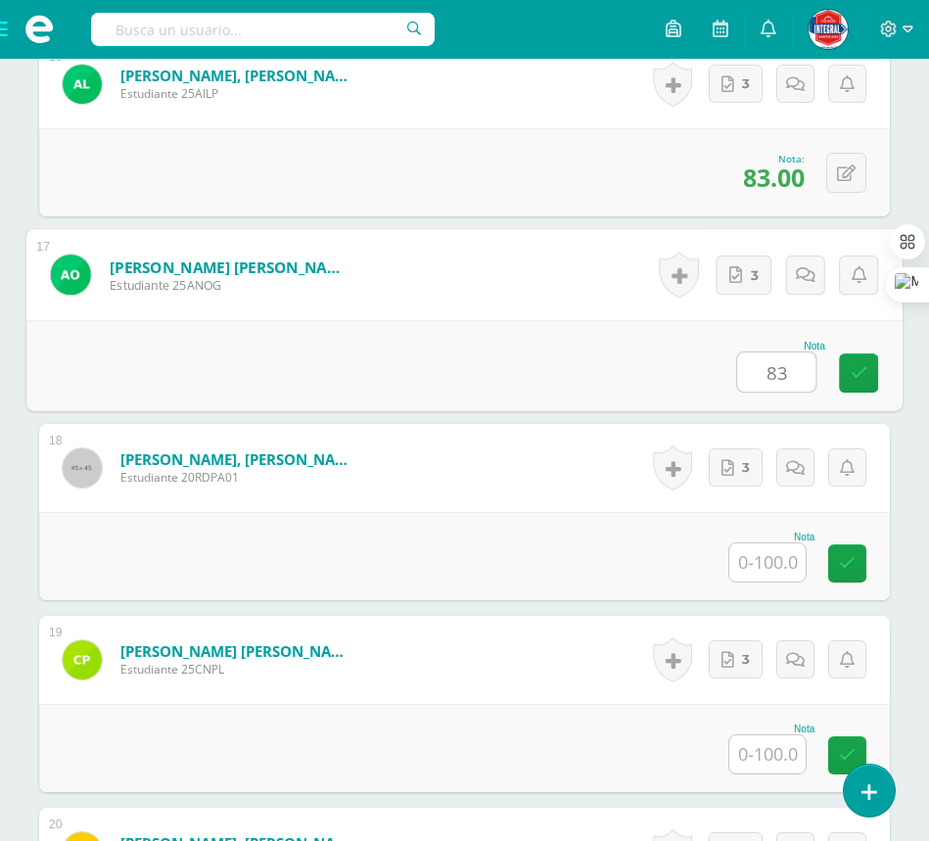
type input "83"
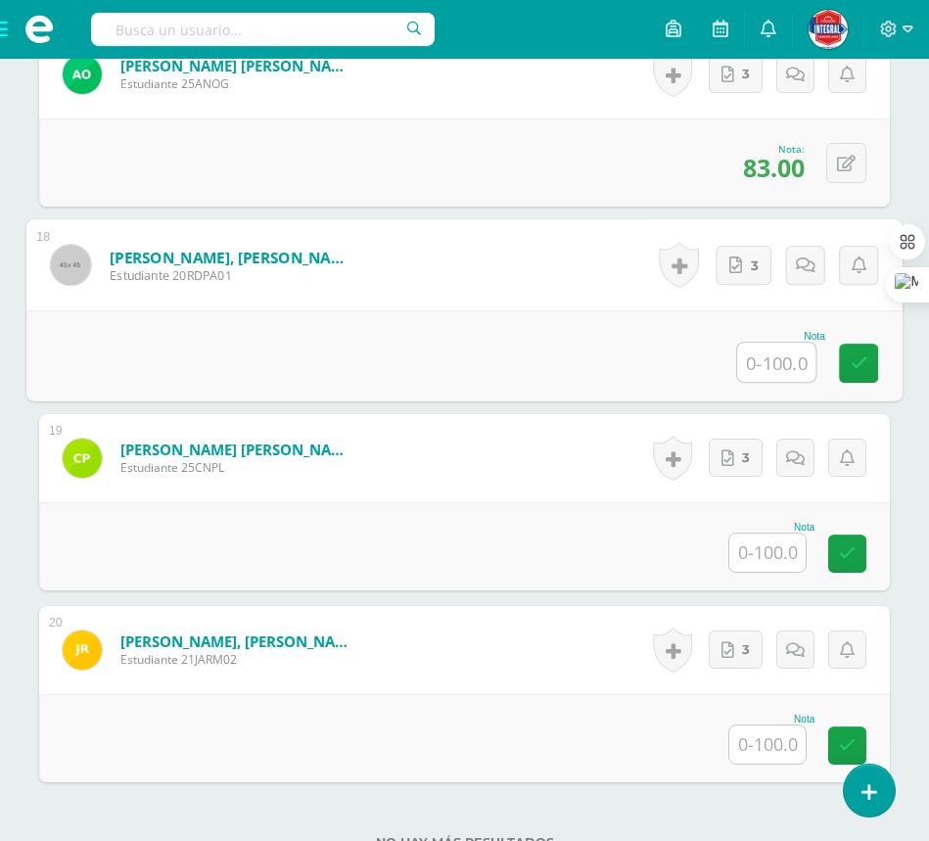
scroll to position [3999, 0]
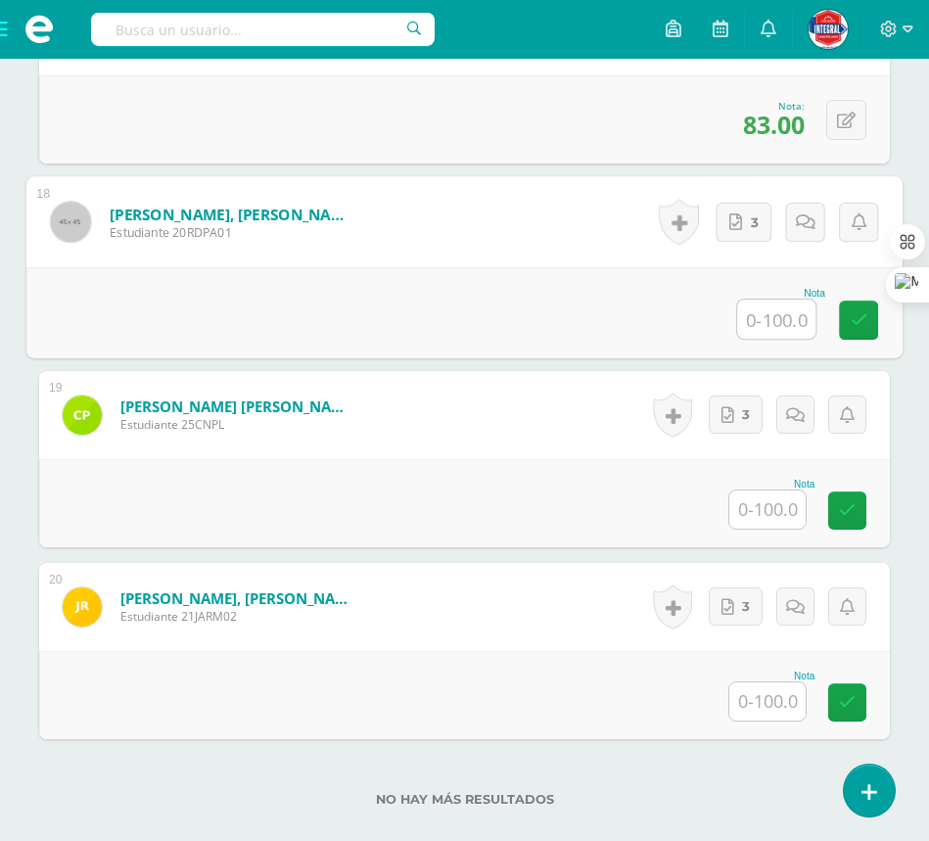
click at [783, 320] on input "text" at bounding box center [776, 319] width 78 height 39
type input "74"
click at [507, 438] on form "[PERSON_NAME] [PERSON_NAME] Estudiante 25CNPL Nota 0 [GEOGRAPHIC_DATA]" at bounding box center [464, 415] width 851 height 88
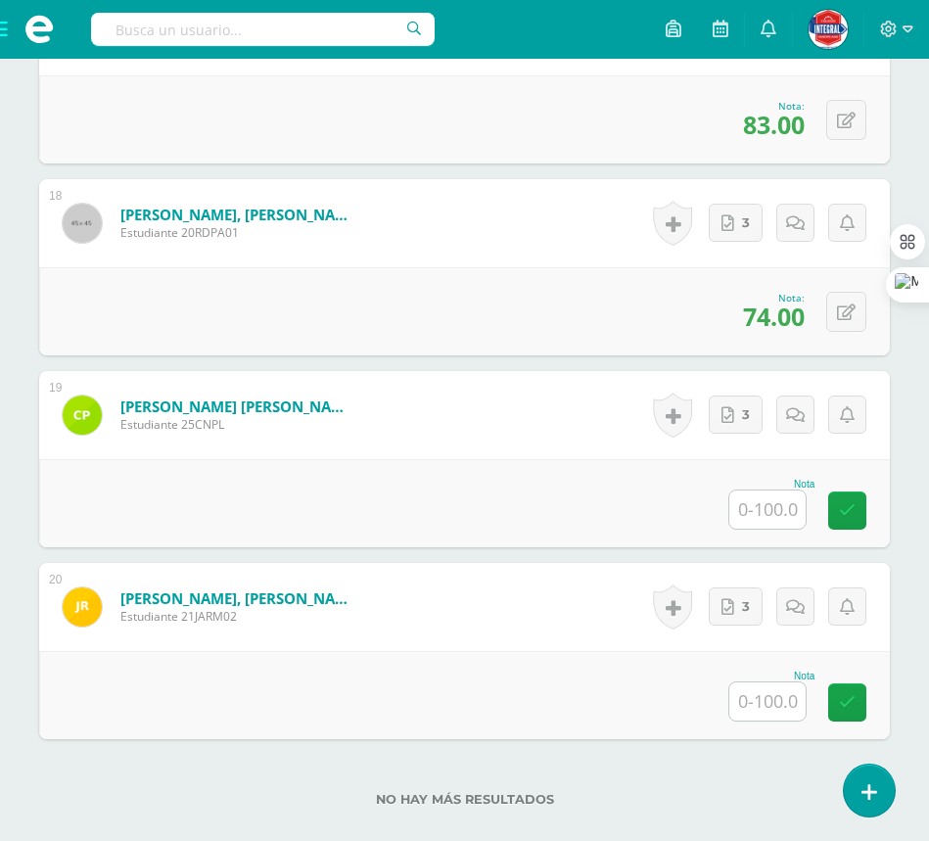
click at [770, 514] on input "text" at bounding box center [768, 510] width 76 height 38
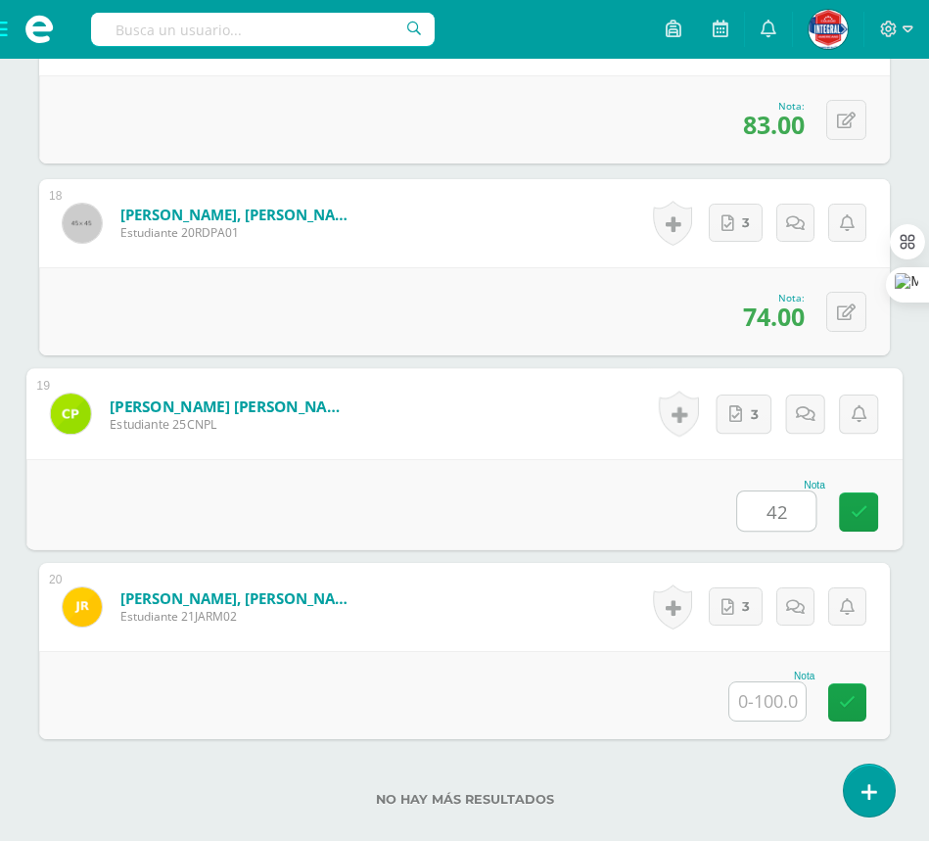
type input "42"
click at [598, 538] on div "Nota 42" at bounding box center [464, 504] width 876 height 91
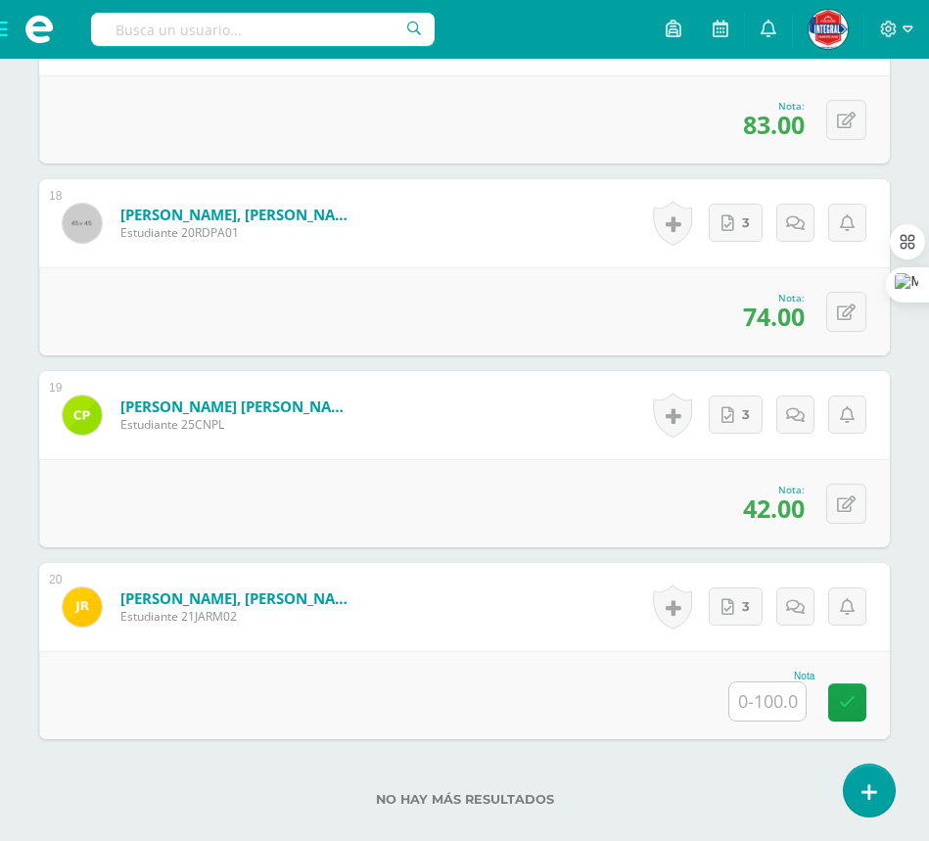
click at [771, 710] on input "text" at bounding box center [768, 702] width 76 height 38
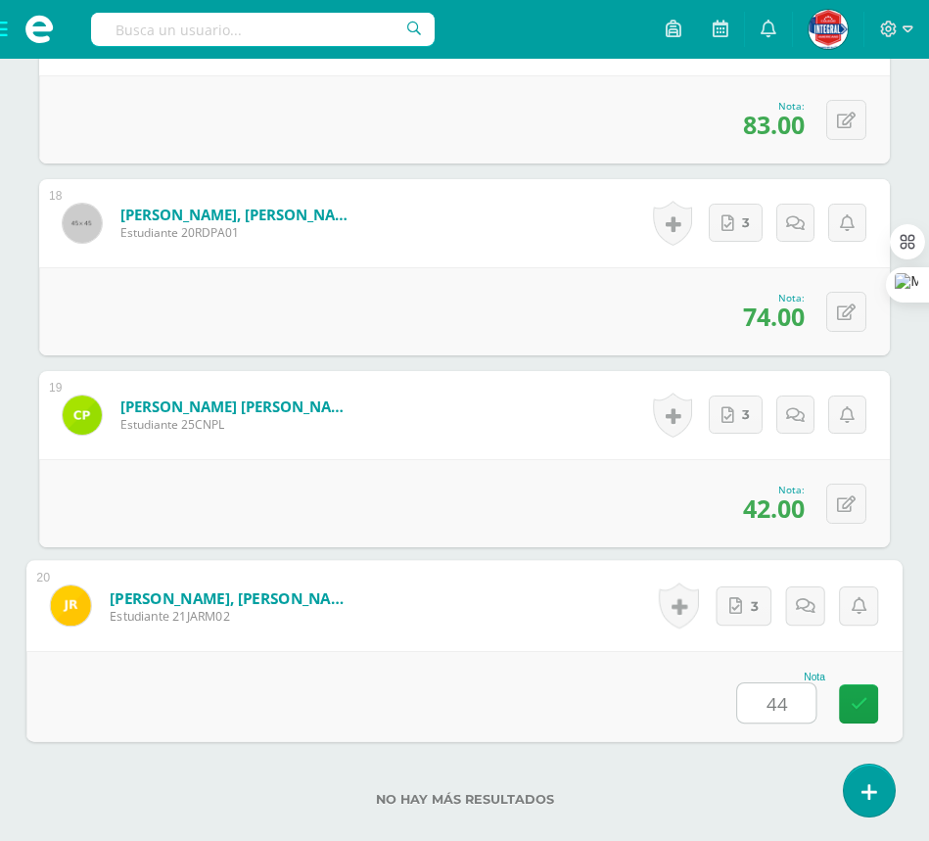
type input "44"
click at [576, 694] on div "Nota 44" at bounding box center [464, 696] width 876 height 91
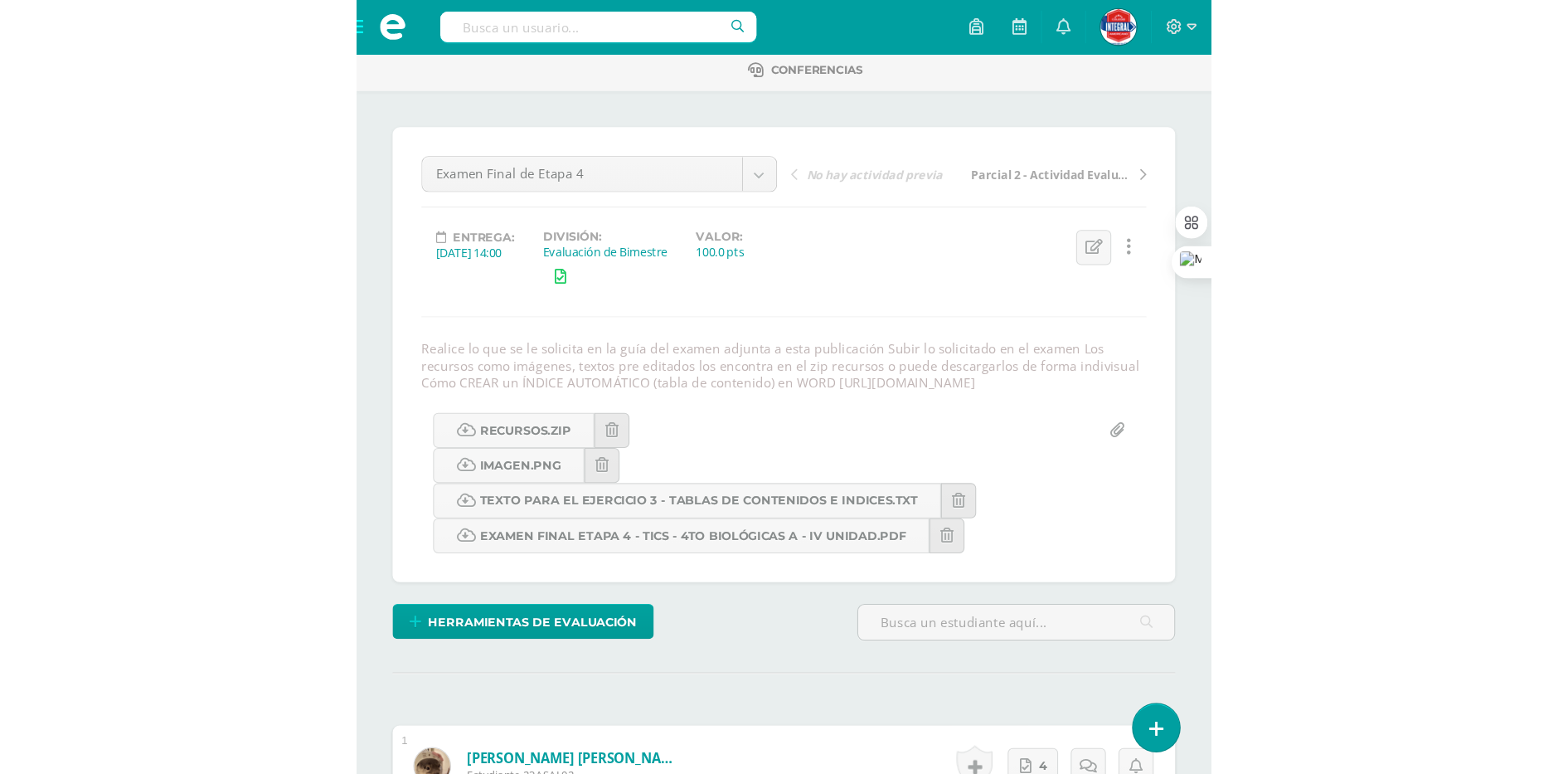
scroll to position [0, 0]
